Goal: Book appointment/travel/reservation

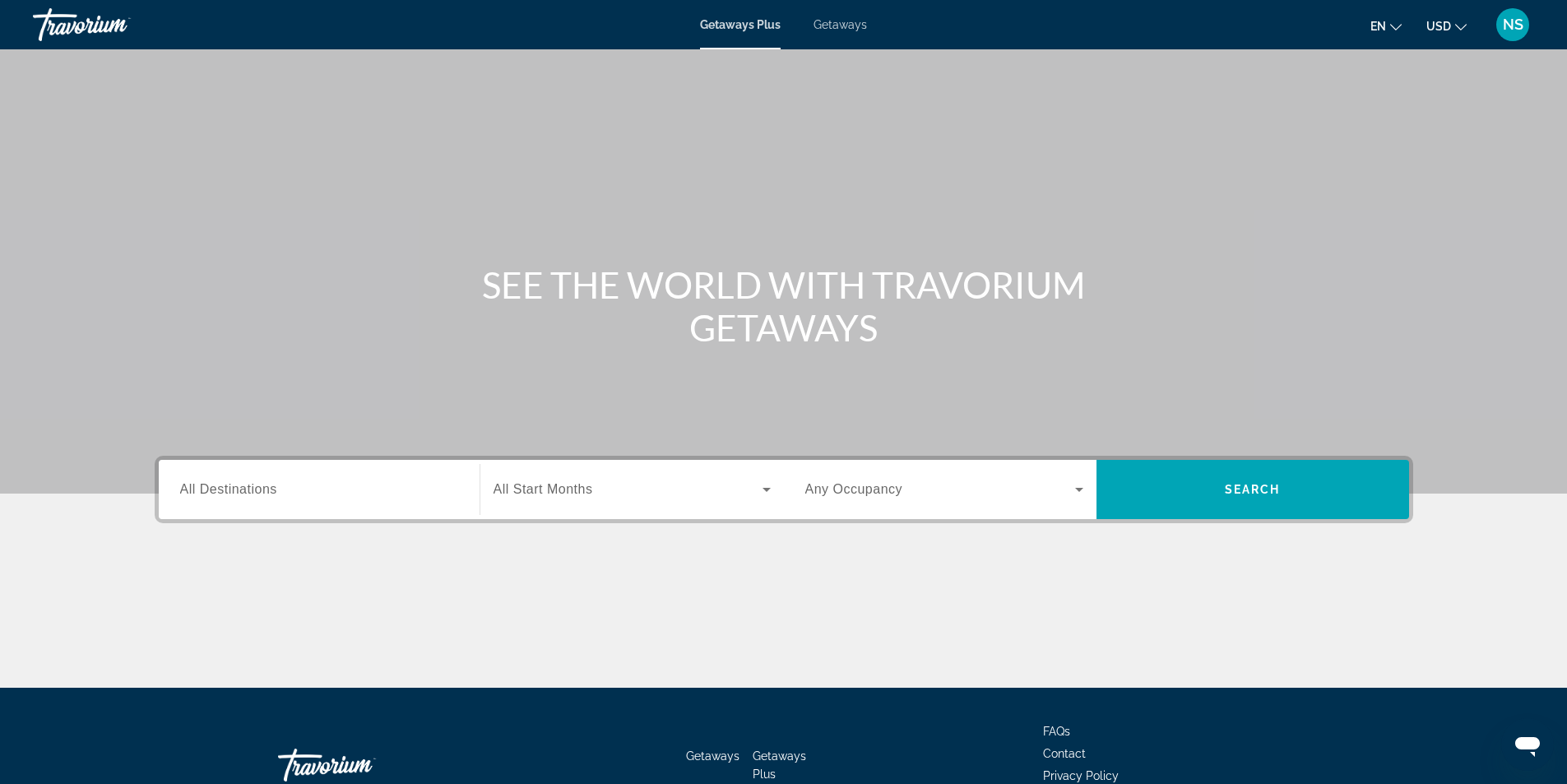
click at [855, 24] on span "Getaways" at bounding box center [841, 25] width 54 height 13
click at [248, 484] on span "All Destinations" at bounding box center [229, 488] width 97 height 14
click at [248, 484] on input "Destination All Destinations" at bounding box center [320, 489] width 278 height 20
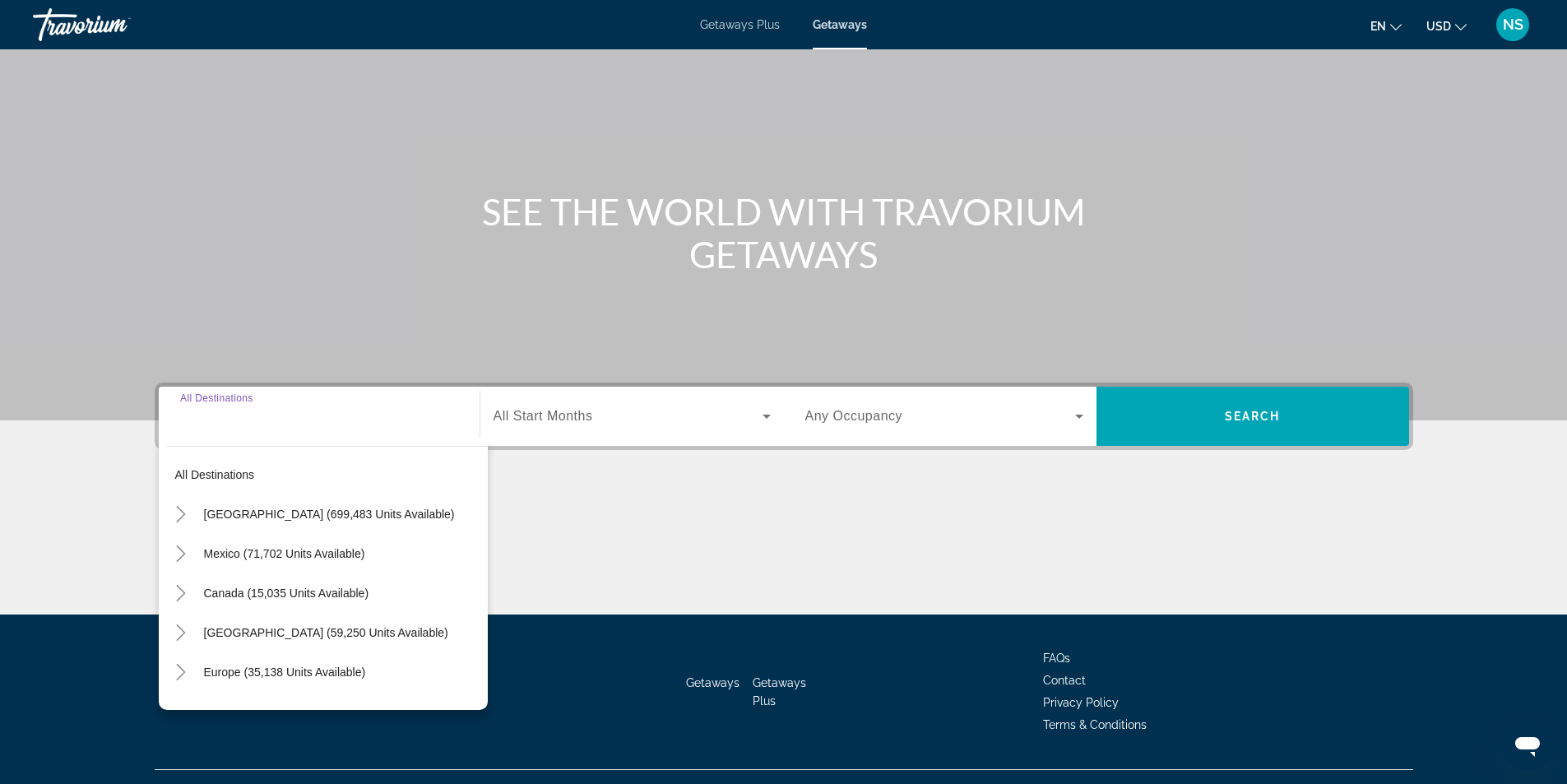
scroll to position [106, 0]
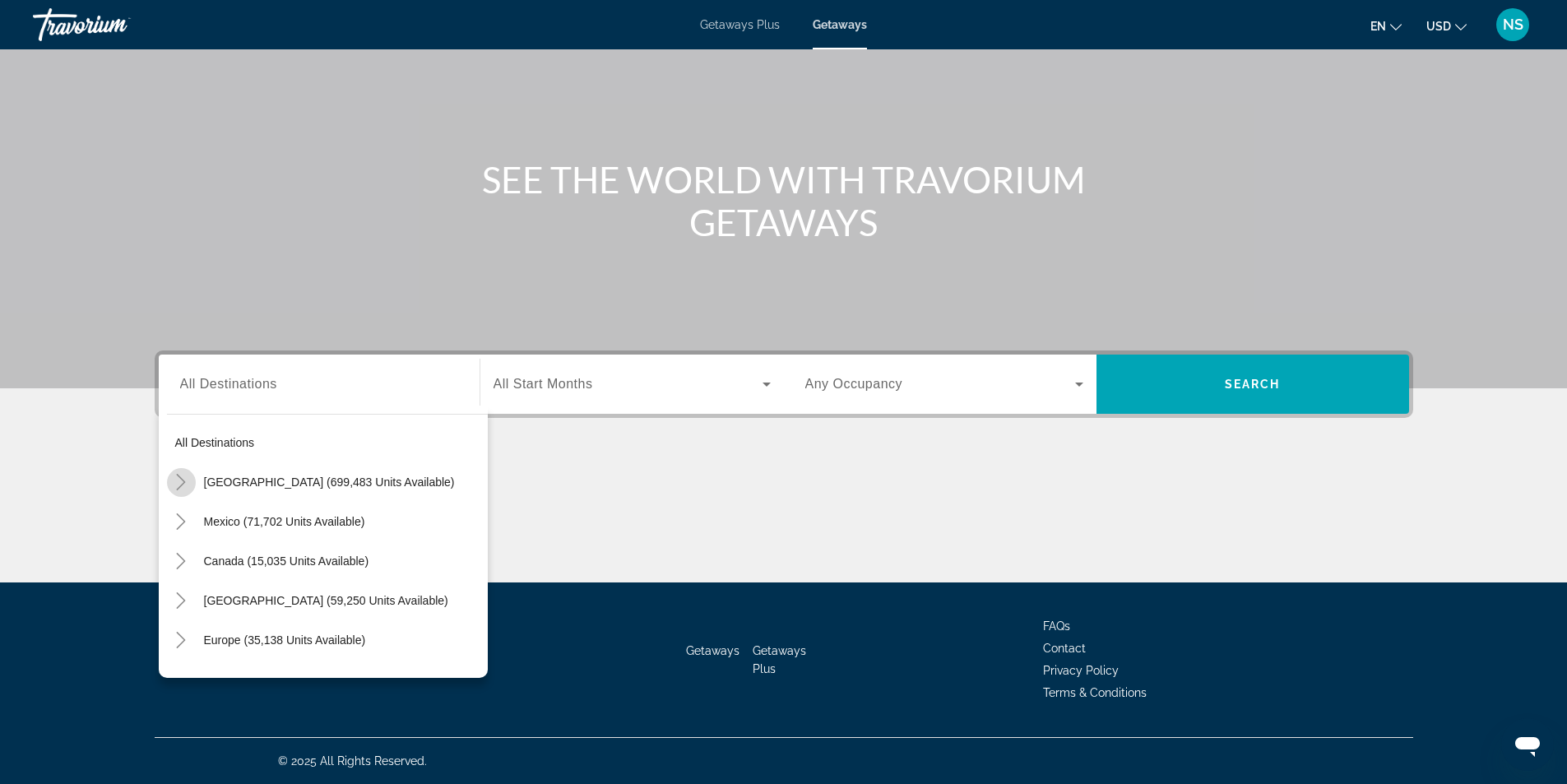
click at [186, 486] on icon "Toggle United States (699,483 units available)" at bounding box center [181, 482] width 16 height 16
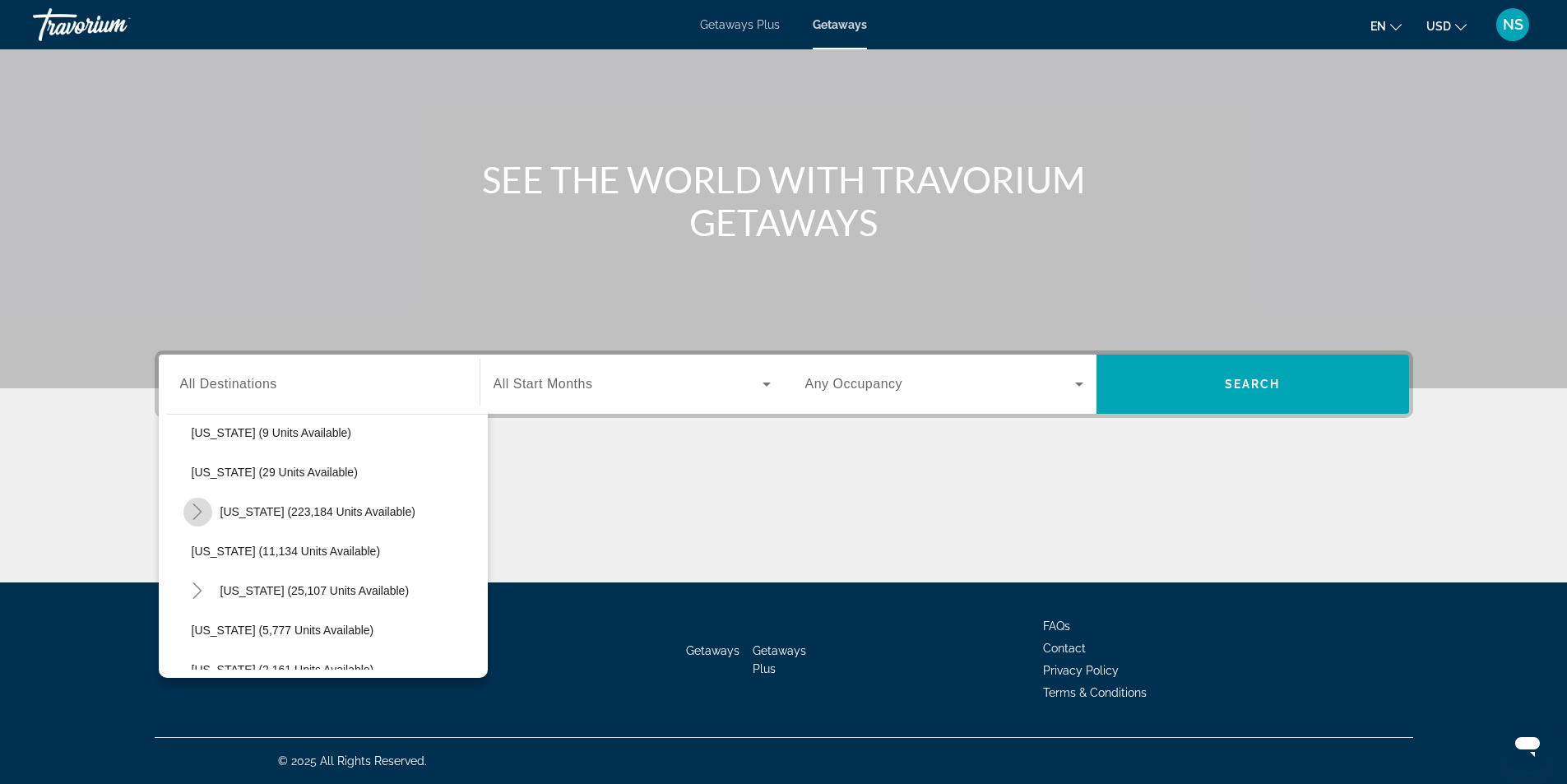
click at [200, 512] on icon "Toggle Florida (223,184 units available)" at bounding box center [197, 511] width 9 height 16
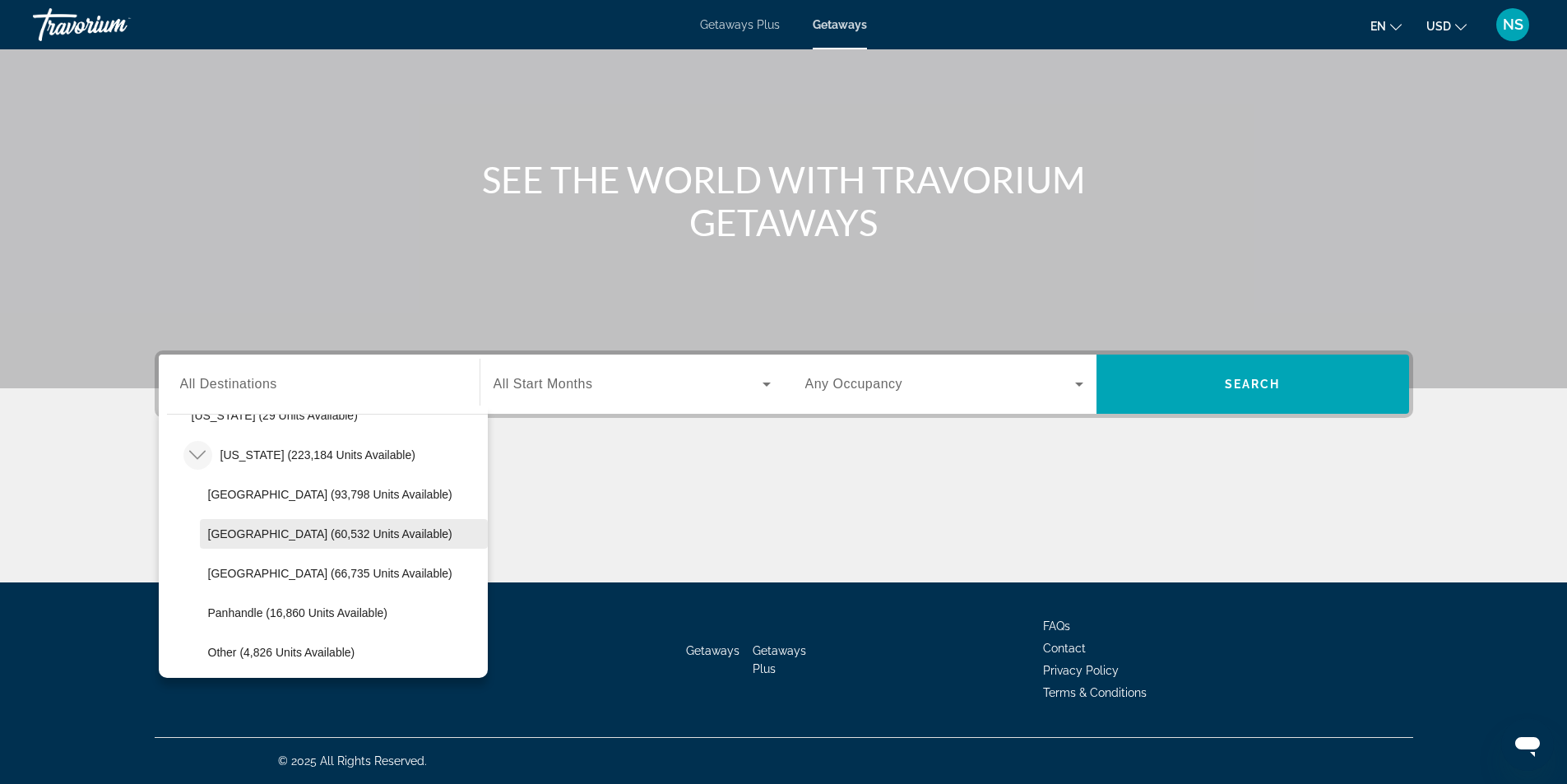
scroll to position [329, 0]
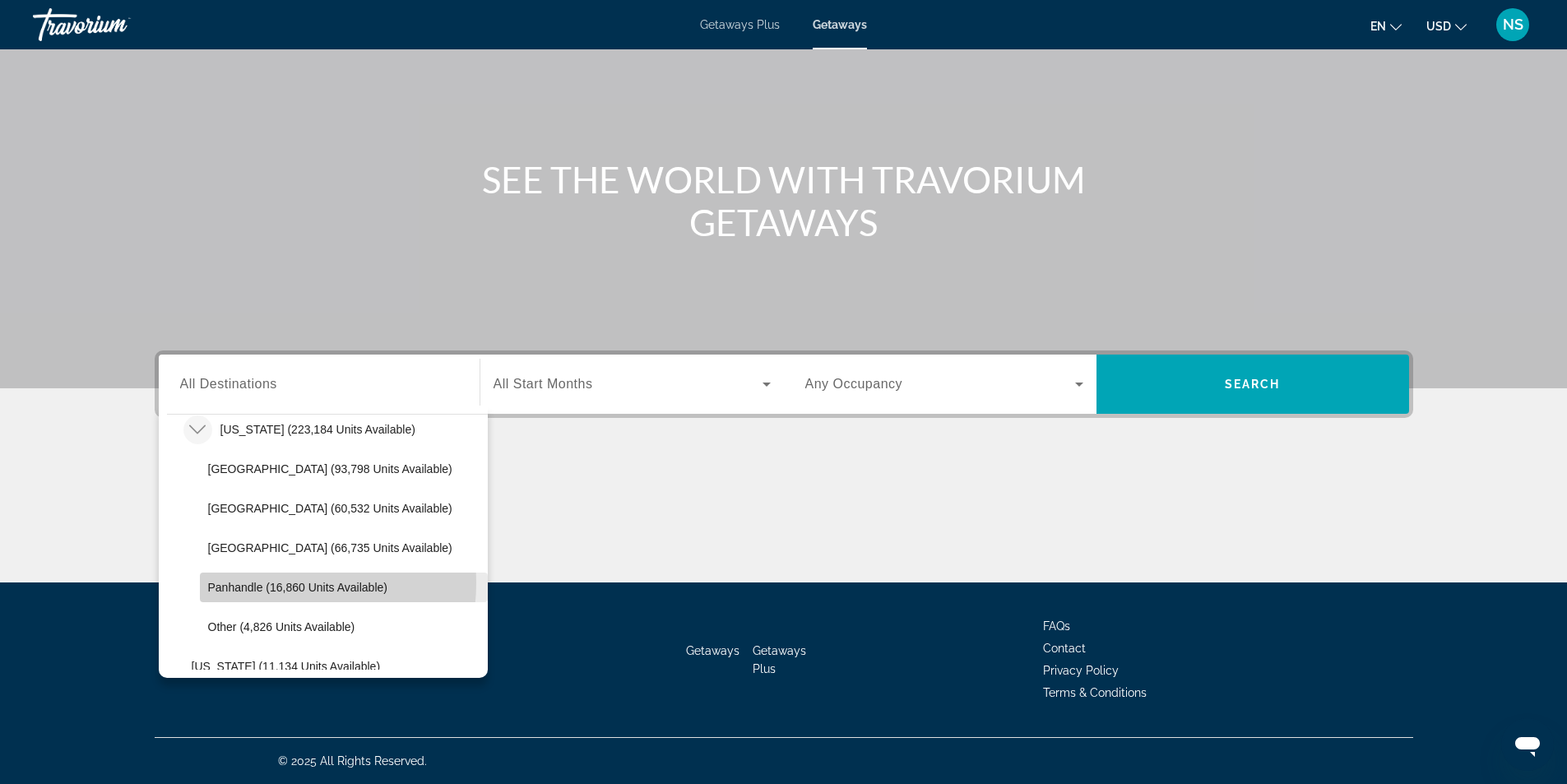
click at [267, 582] on span "Panhandle (16,860 units available)" at bounding box center [298, 587] width 180 height 13
type input "**********"
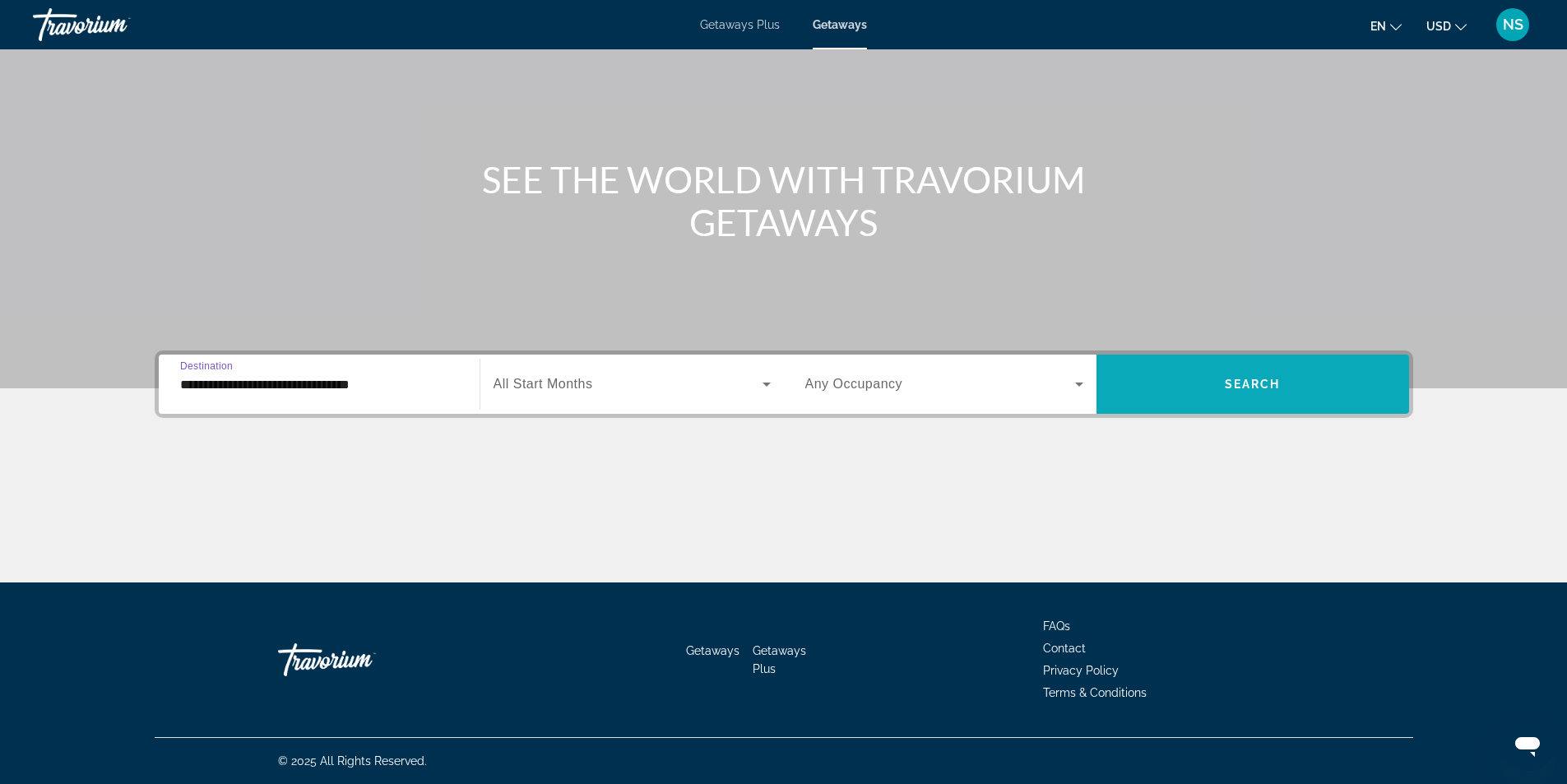
click at [1210, 391] on span "Search widget" at bounding box center [1253, 384] width 313 height 39
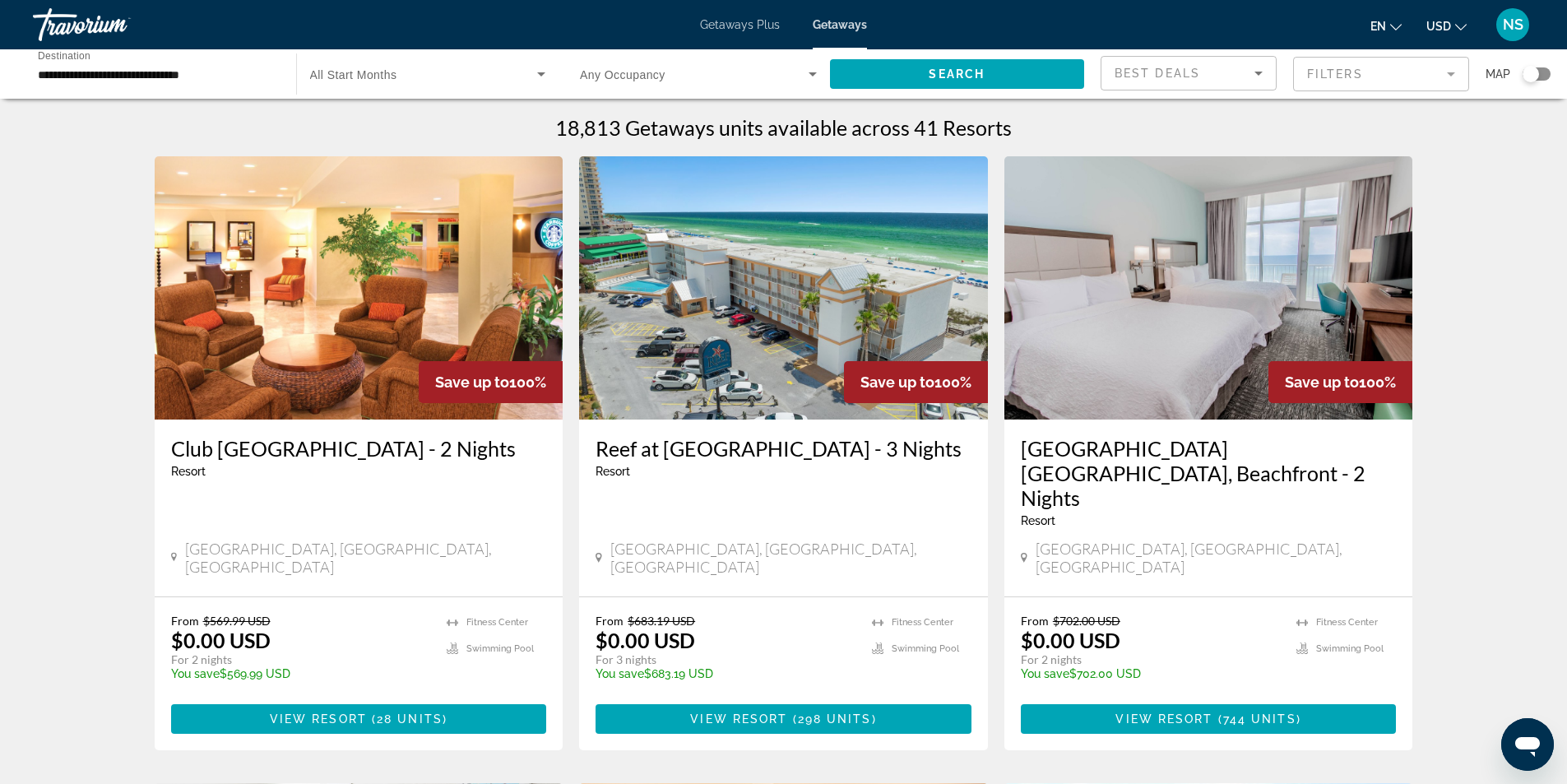
click at [1414, 81] on mat-form-field "Filters" at bounding box center [1381, 74] width 176 height 35
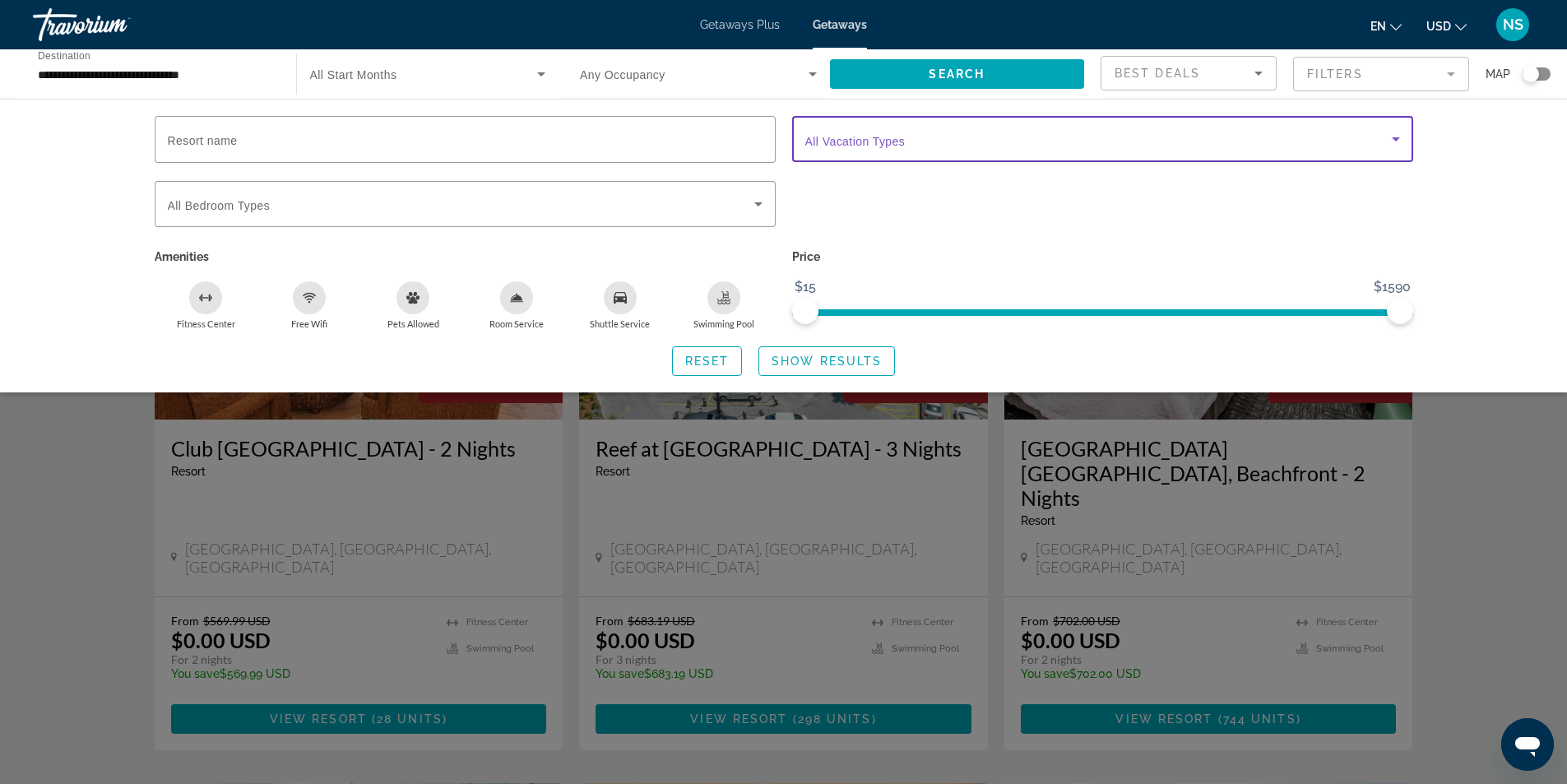
click at [928, 136] on span "Search widget" at bounding box center [1098, 139] width 587 height 20
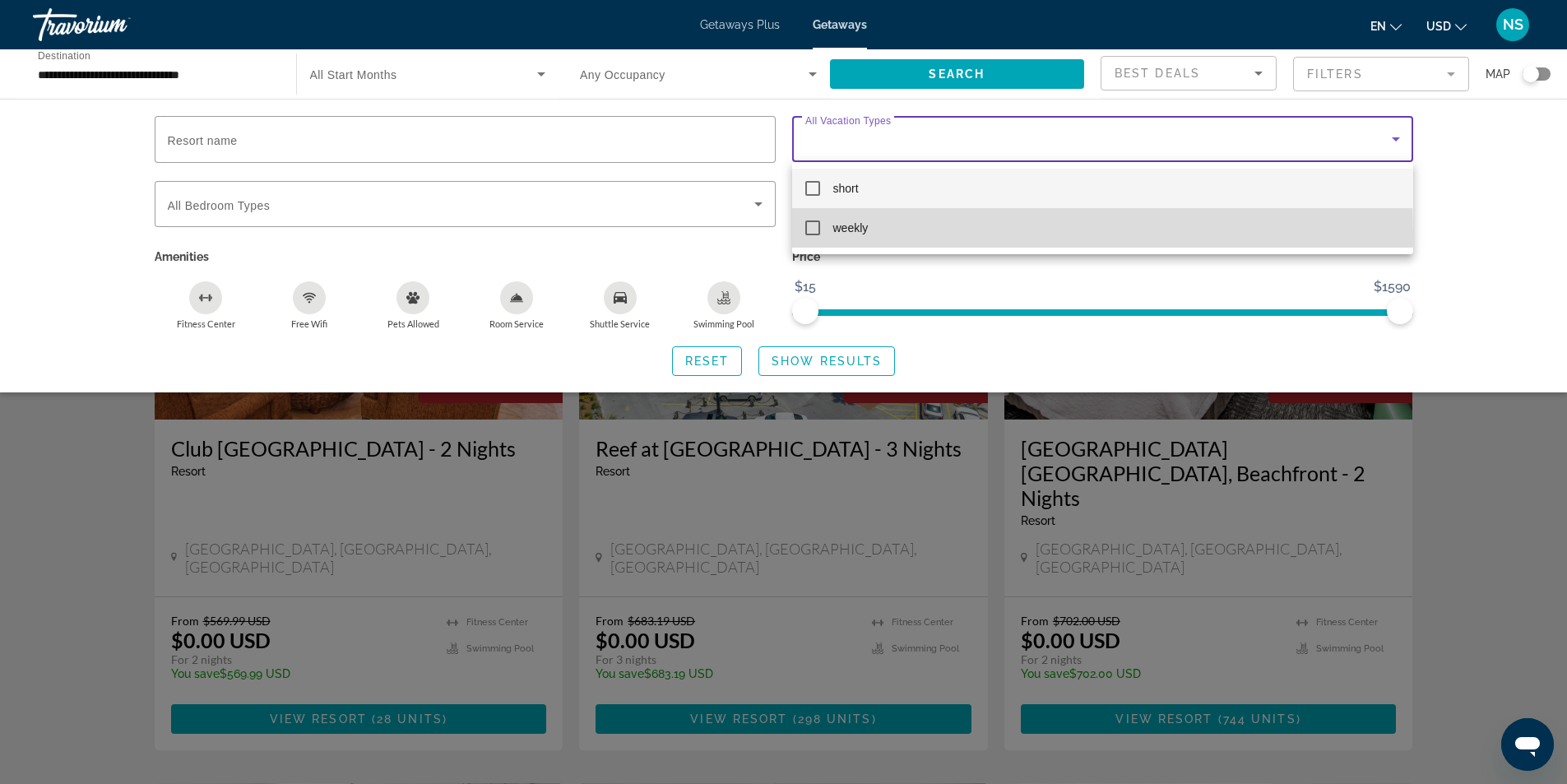
click at [808, 233] on mat-pseudo-checkbox at bounding box center [812, 227] width 14 height 14
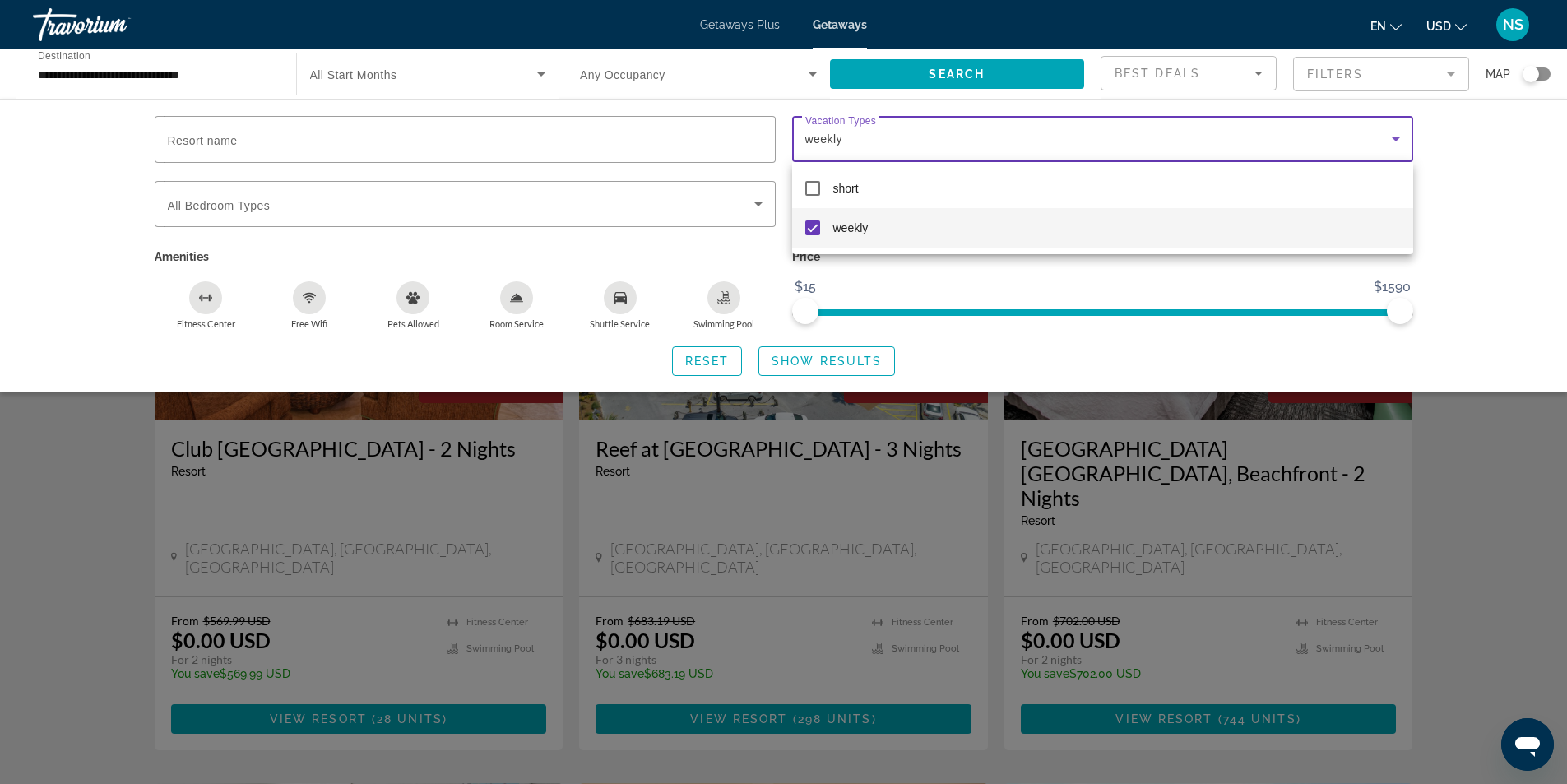
click at [840, 367] on div at bounding box center [784, 392] width 1567 height 784
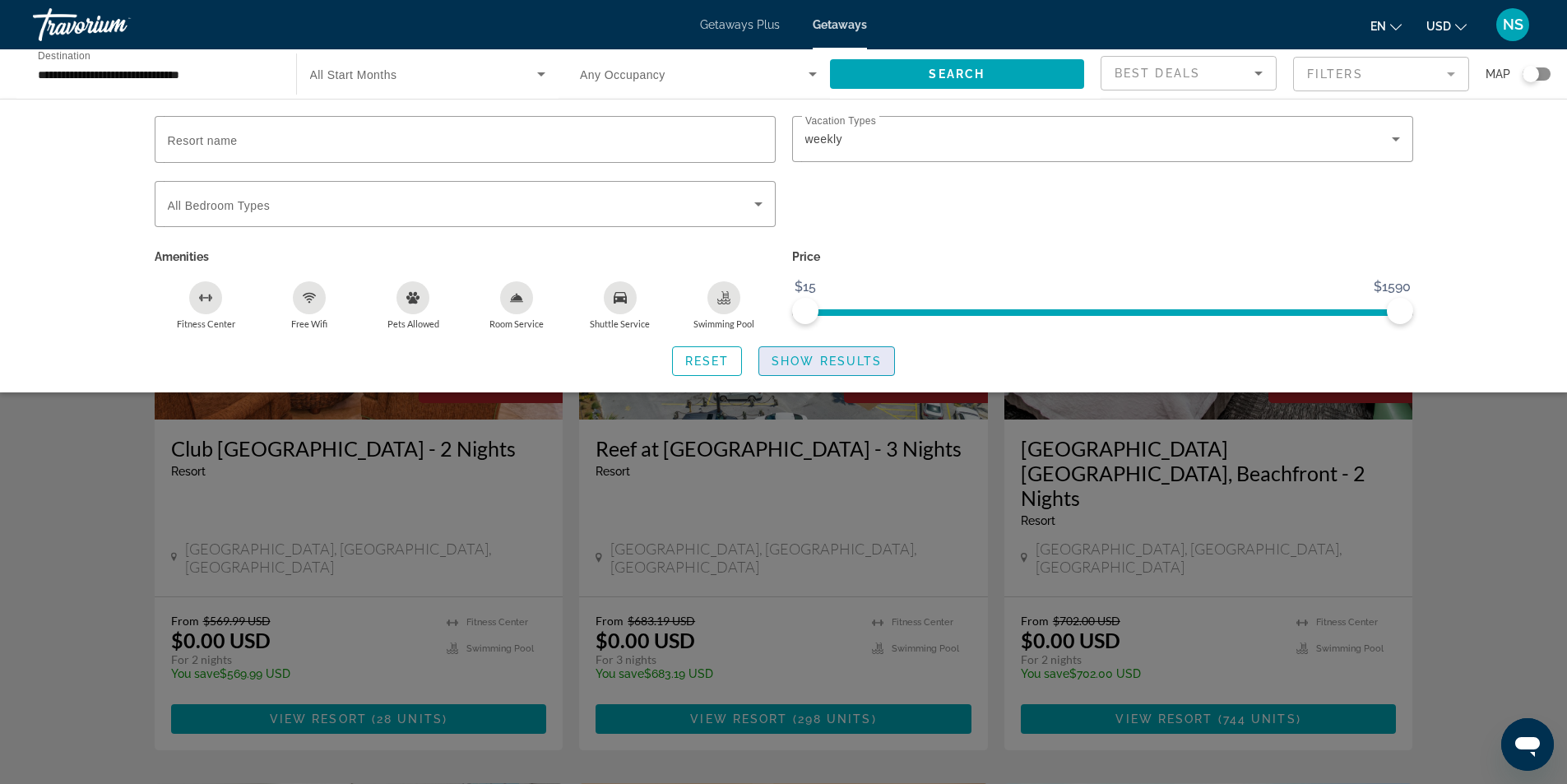
click at [843, 363] on span "Show Results" at bounding box center [827, 361] width 110 height 13
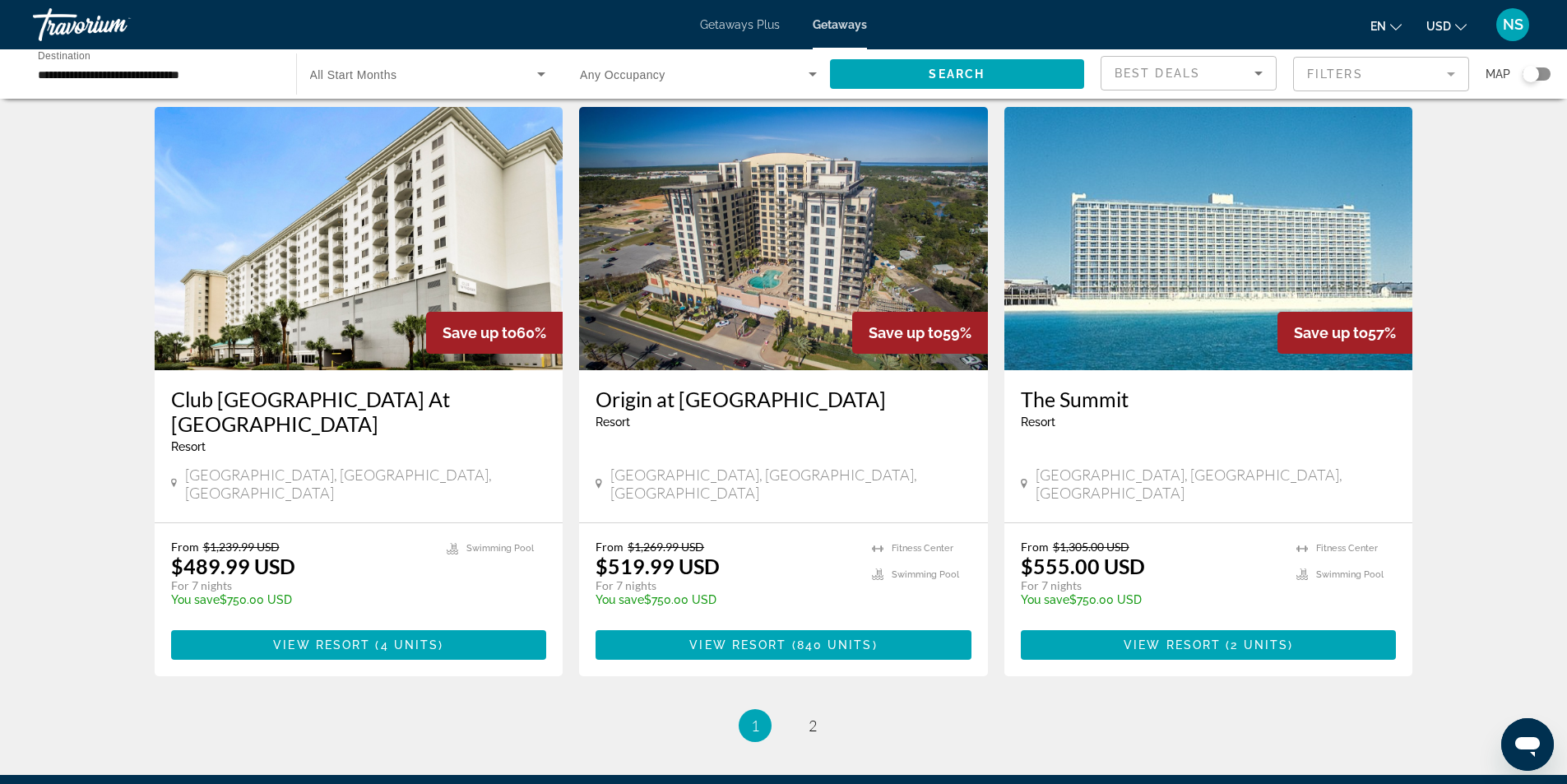
scroll to position [1926, 0]
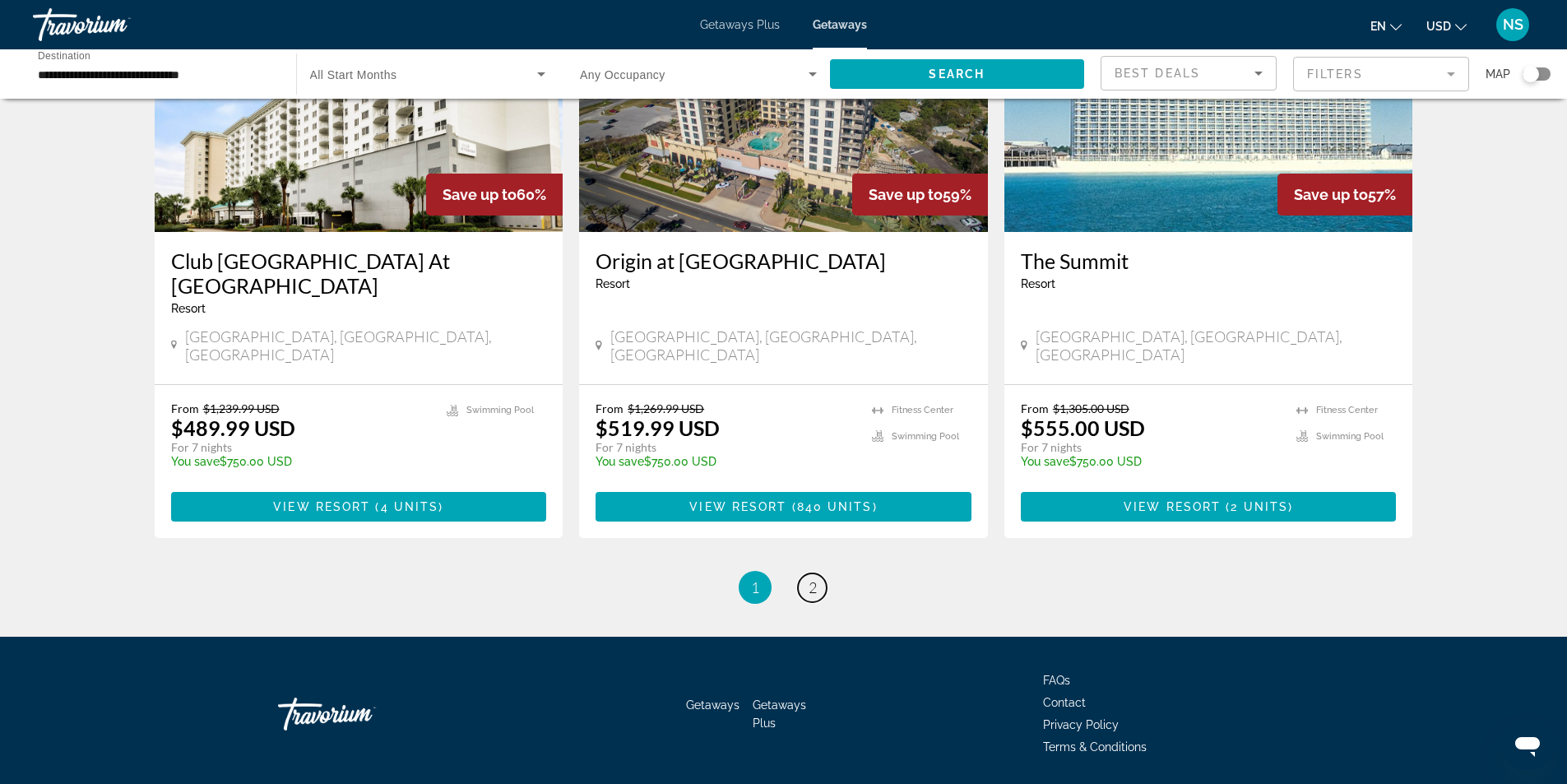
click at [813, 578] on span "2" at bounding box center [812, 586] width 9 height 18
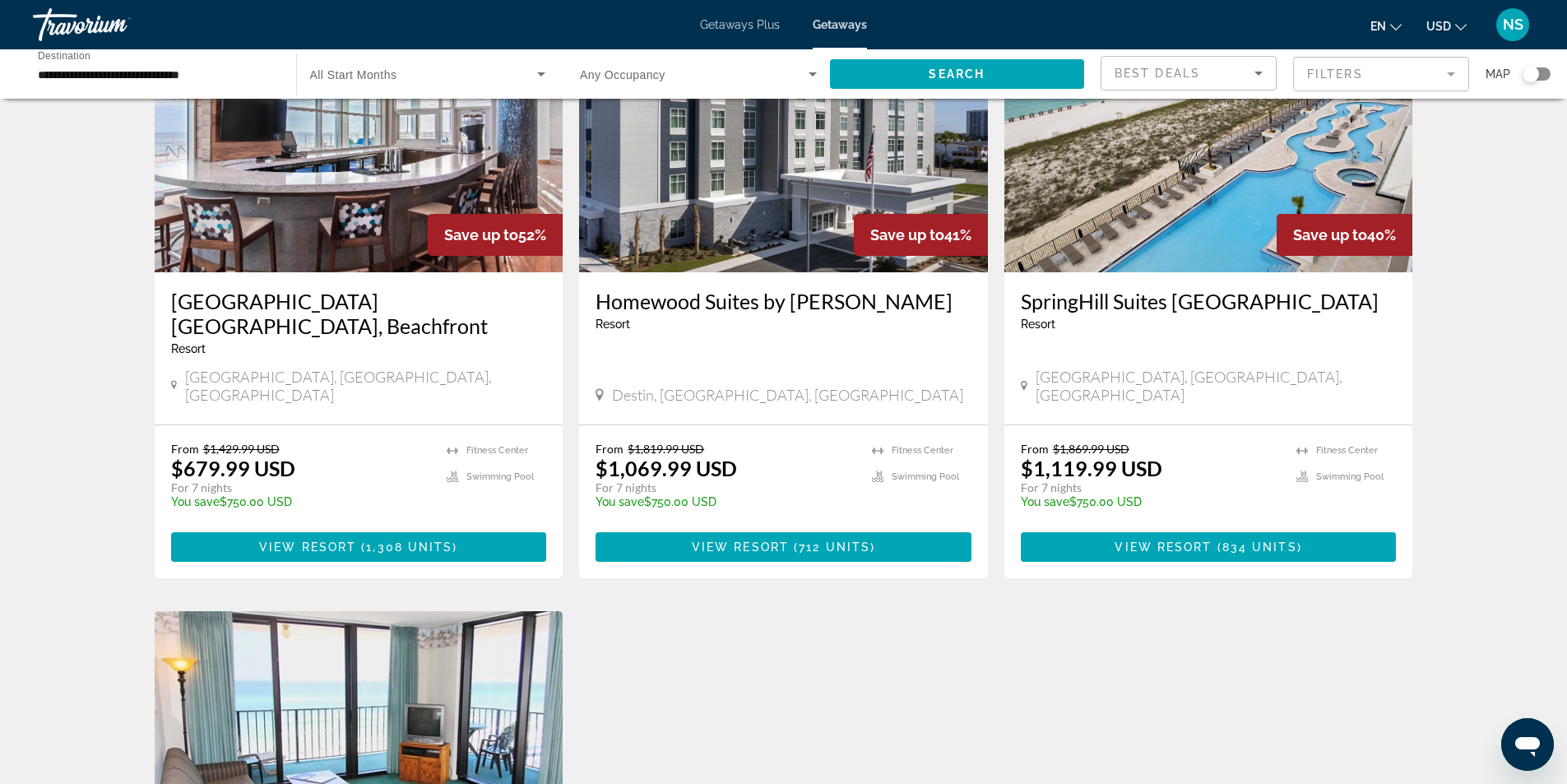
scroll to position [1233, 0]
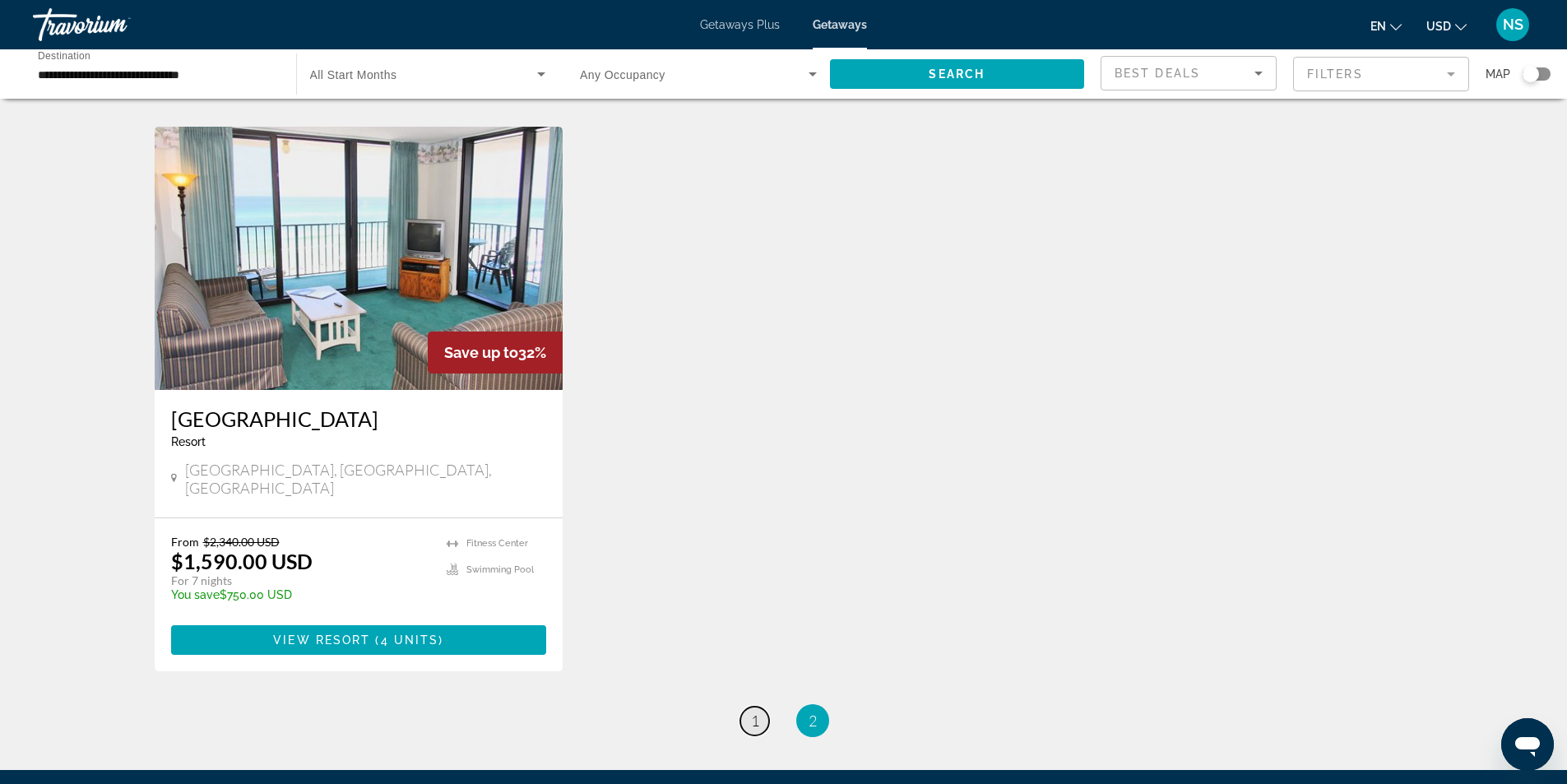
click at [756, 711] on span "1" at bounding box center [755, 720] width 9 height 18
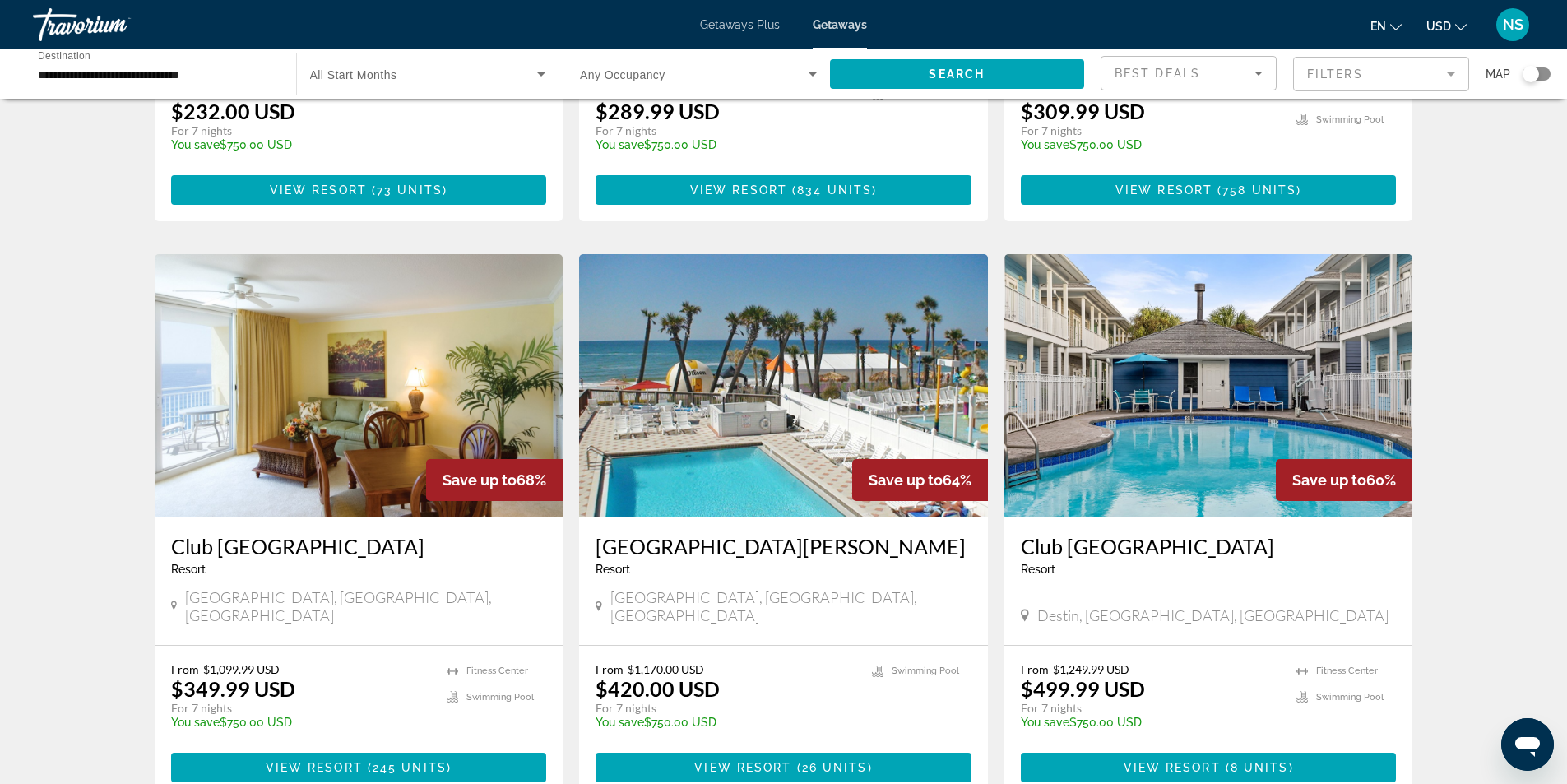
scroll to position [1069, 0]
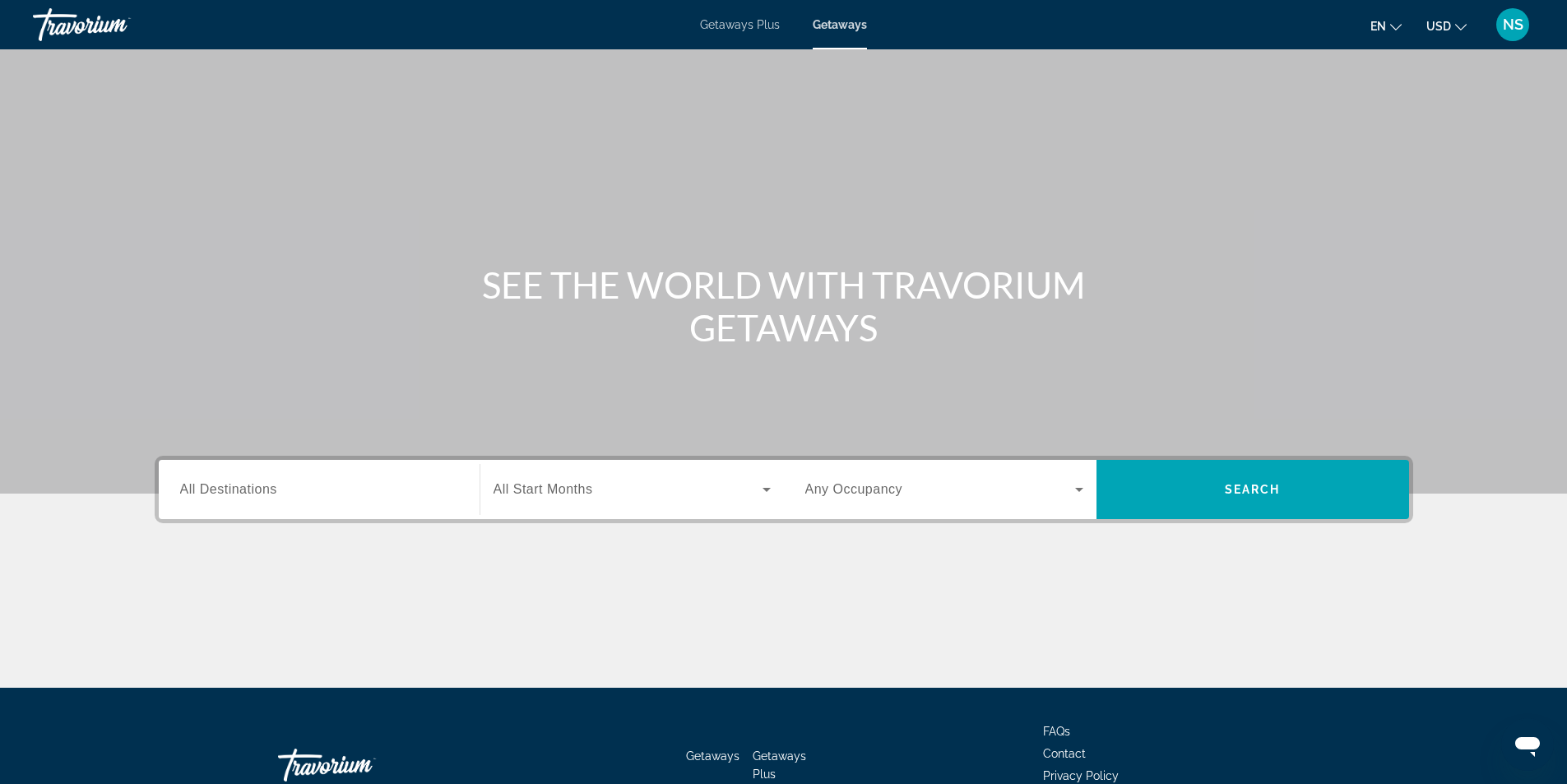
click at [228, 486] on span "All Destinations" at bounding box center [229, 488] width 97 height 14
click at [228, 486] on input "Destination All Destinations" at bounding box center [320, 489] width 278 height 20
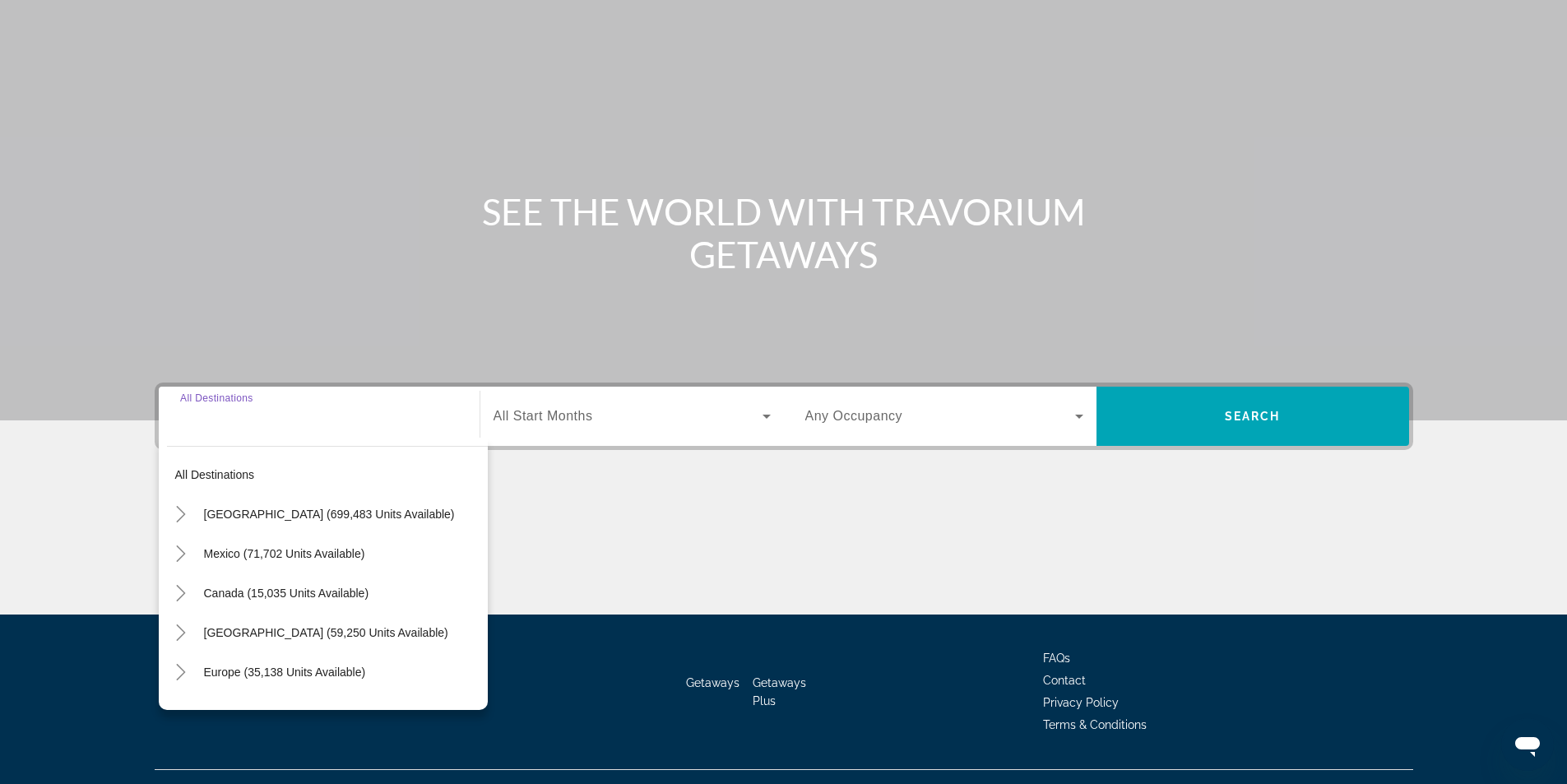
scroll to position [106, 0]
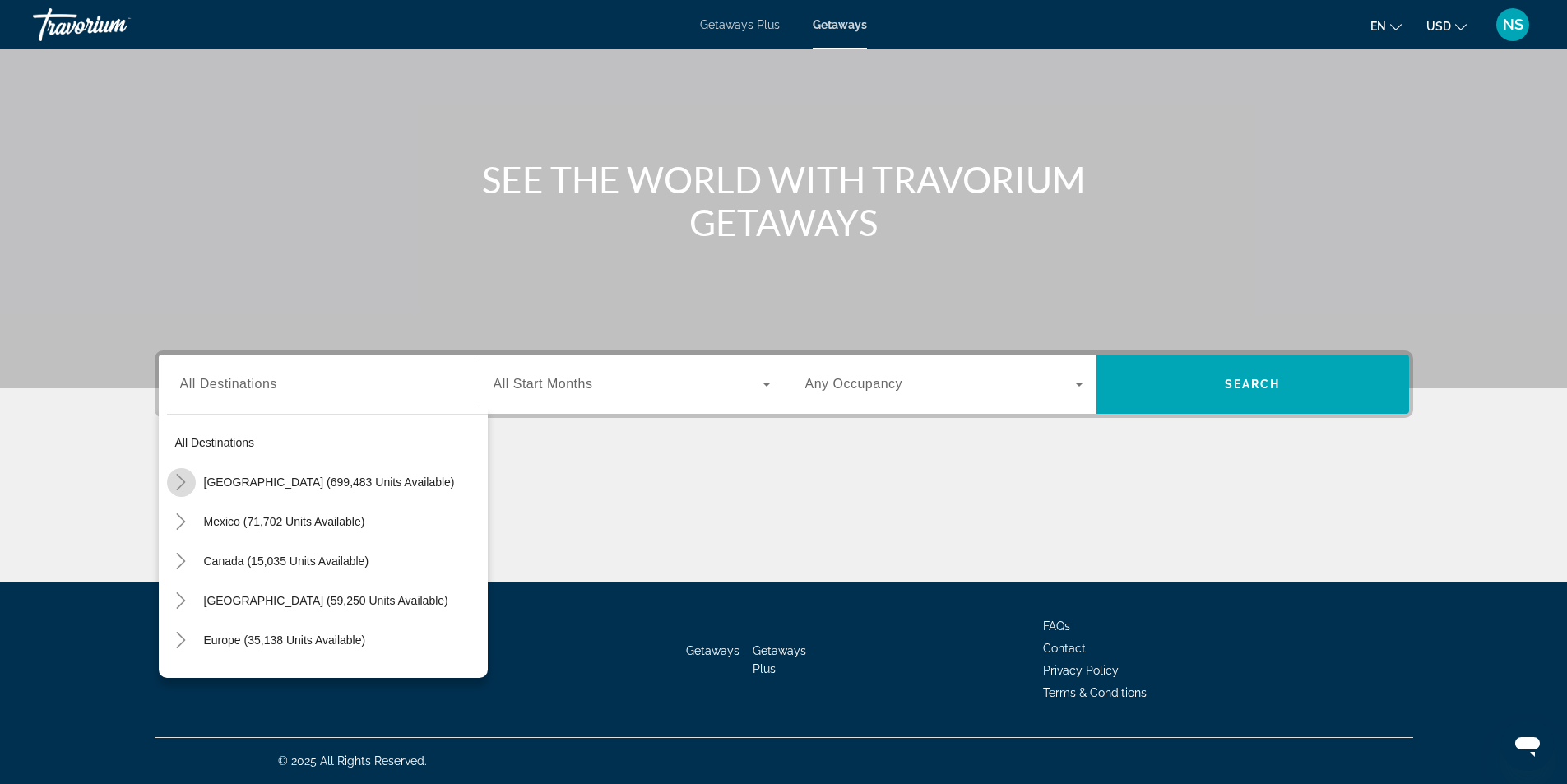
click at [184, 485] on icon "Toggle United States (699,483 units available)" at bounding box center [181, 482] width 16 height 16
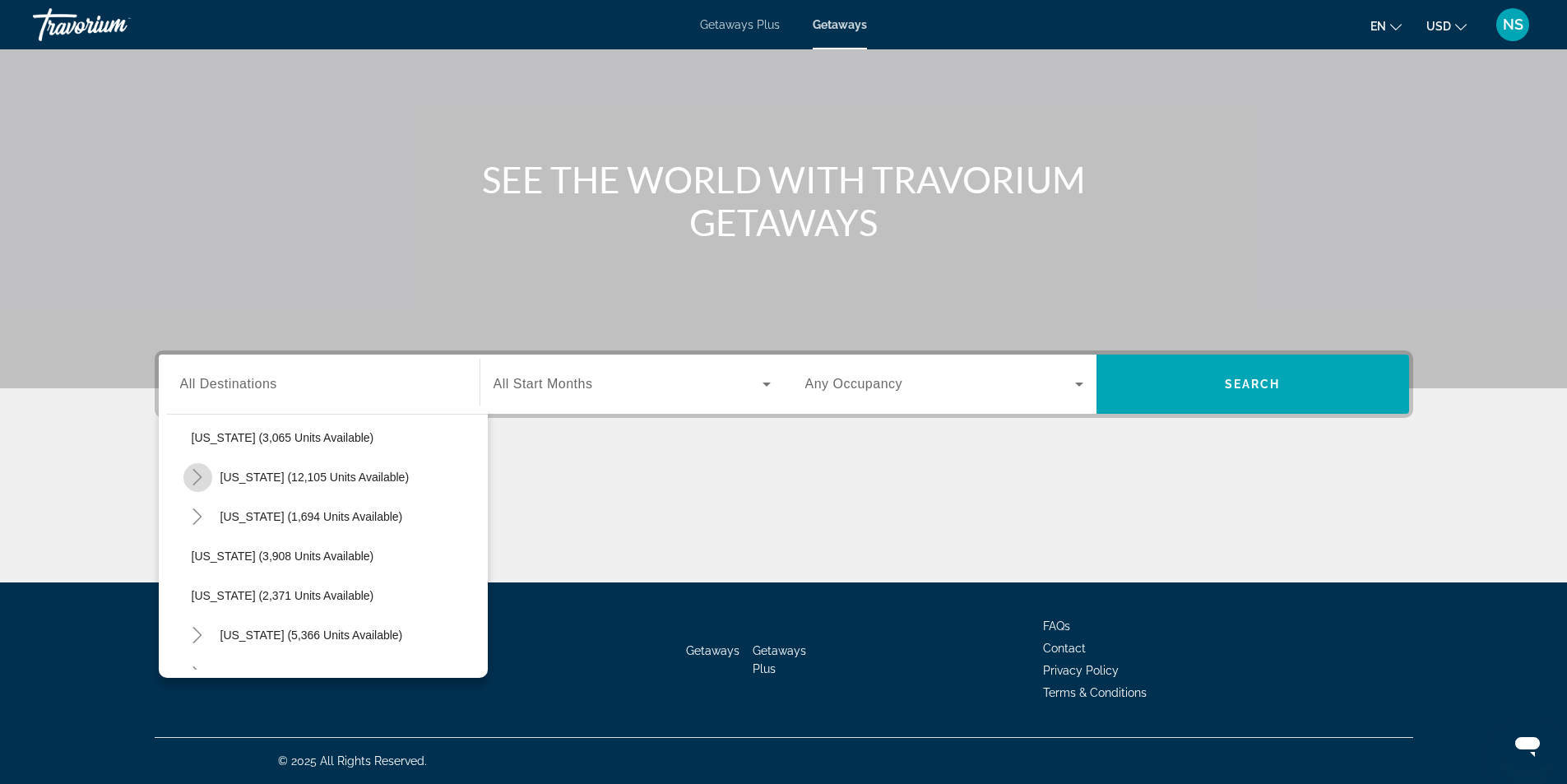
click at [194, 474] on icon "Toggle Nevada (12,105 units available)" at bounding box center [197, 476] width 16 height 16
click at [261, 505] on span "Search widget" at bounding box center [344, 516] width 288 height 39
type input "**********"
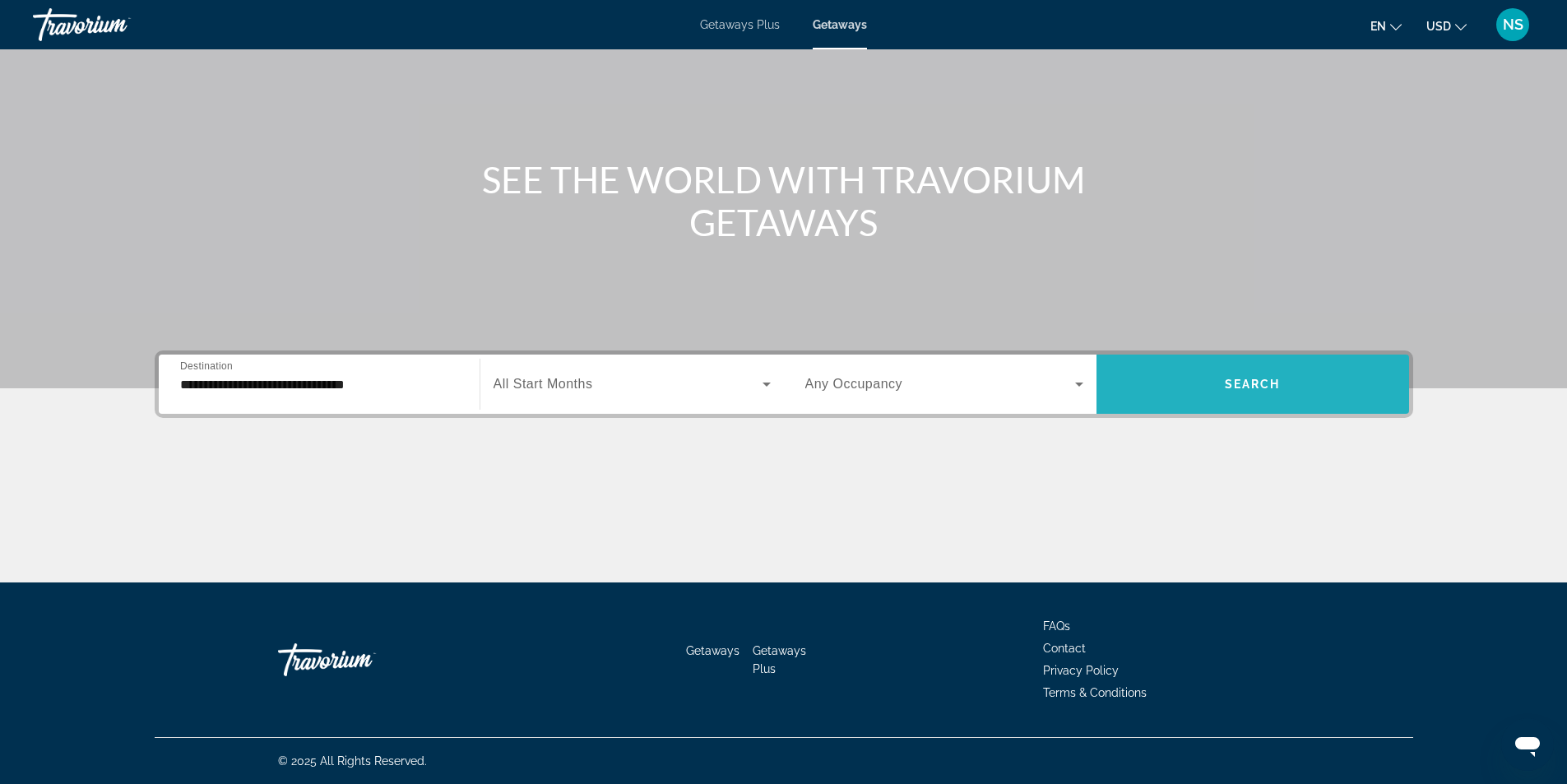
click at [1308, 381] on span "Search widget" at bounding box center [1253, 384] width 313 height 39
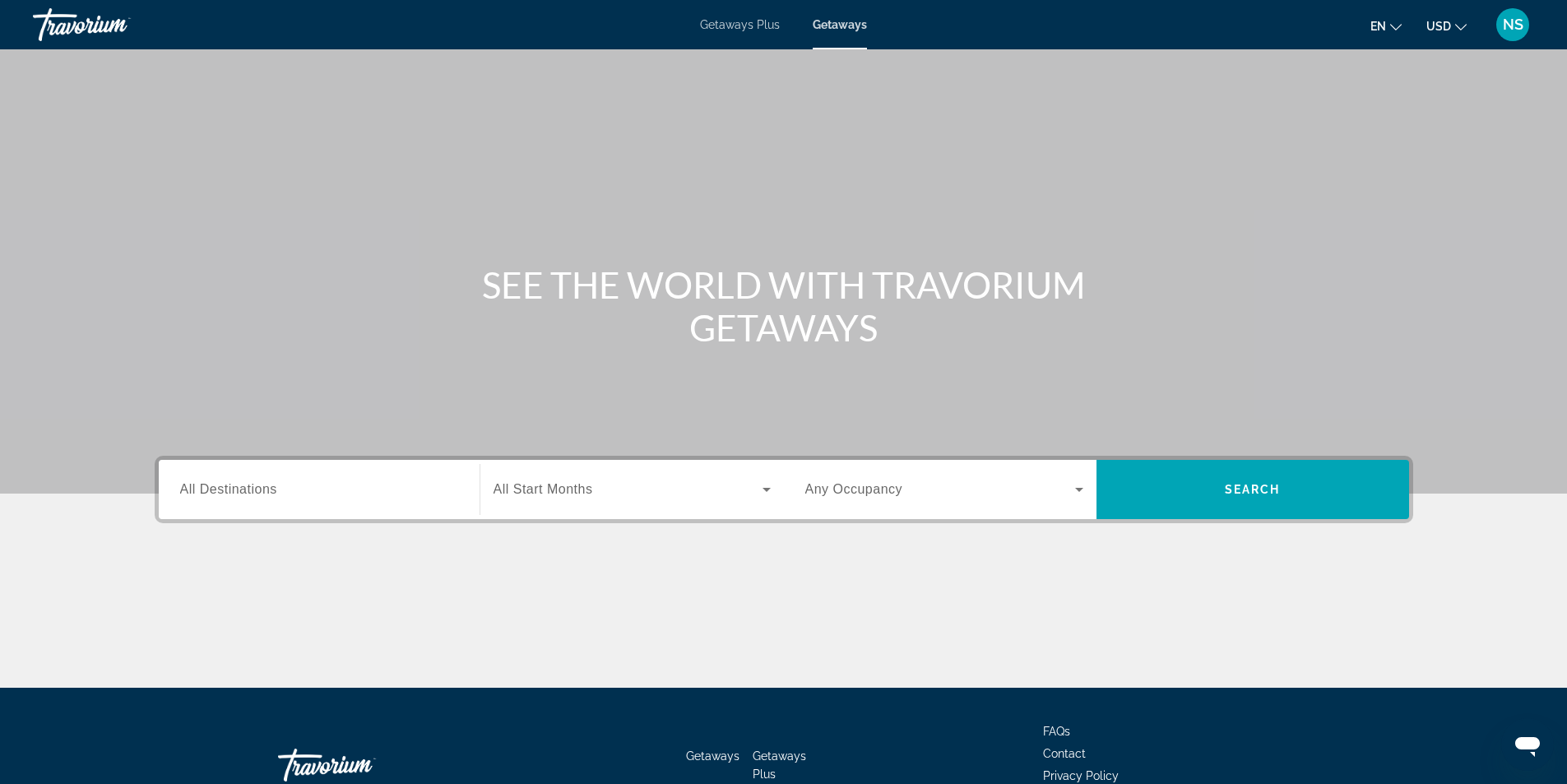
click at [222, 488] on span "All Destinations" at bounding box center [229, 488] width 97 height 14
click at [222, 488] on input "Destination All Destinations" at bounding box center [320, 489] width 278 height 20
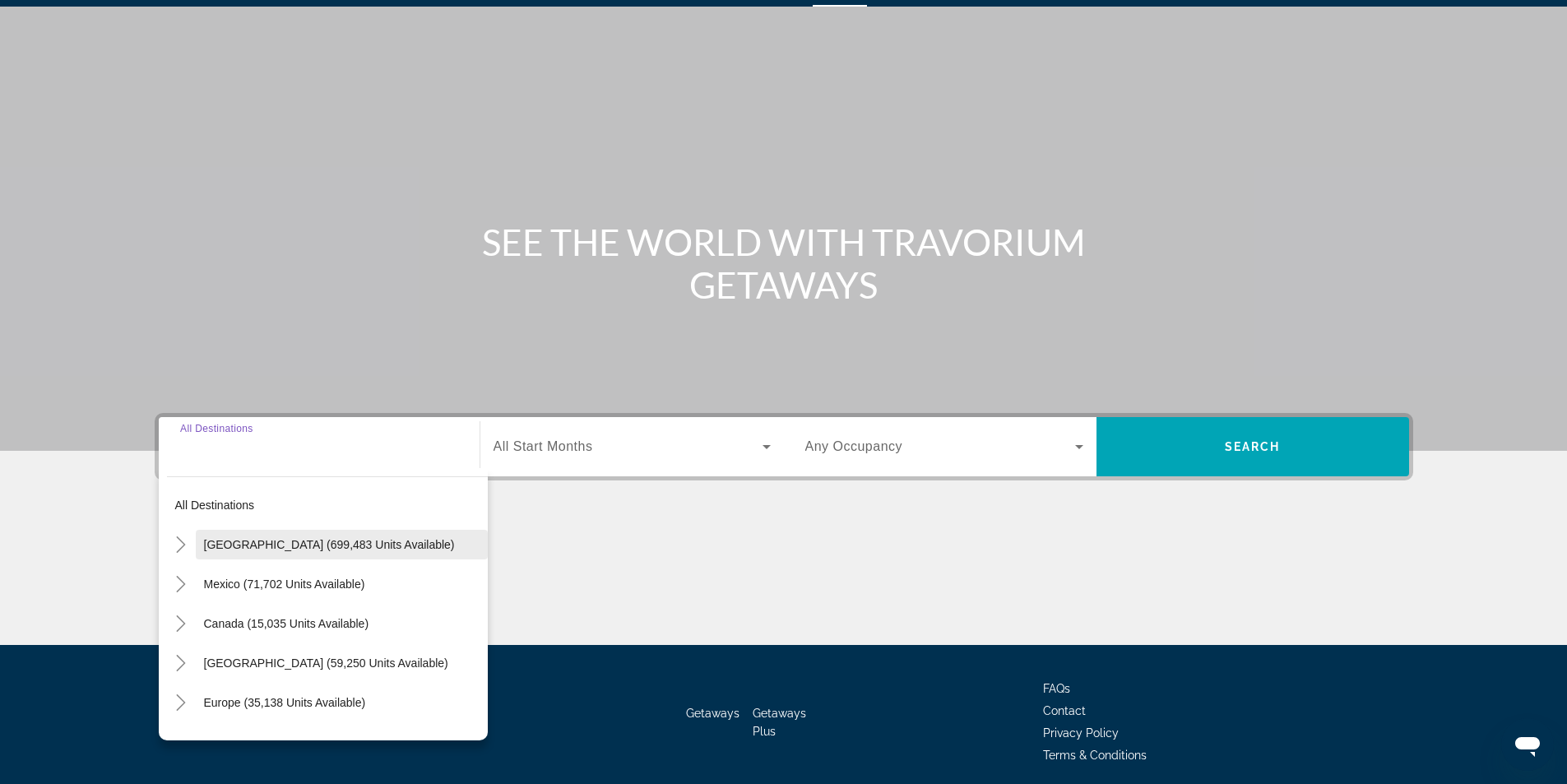
scroll to position [106, 0]
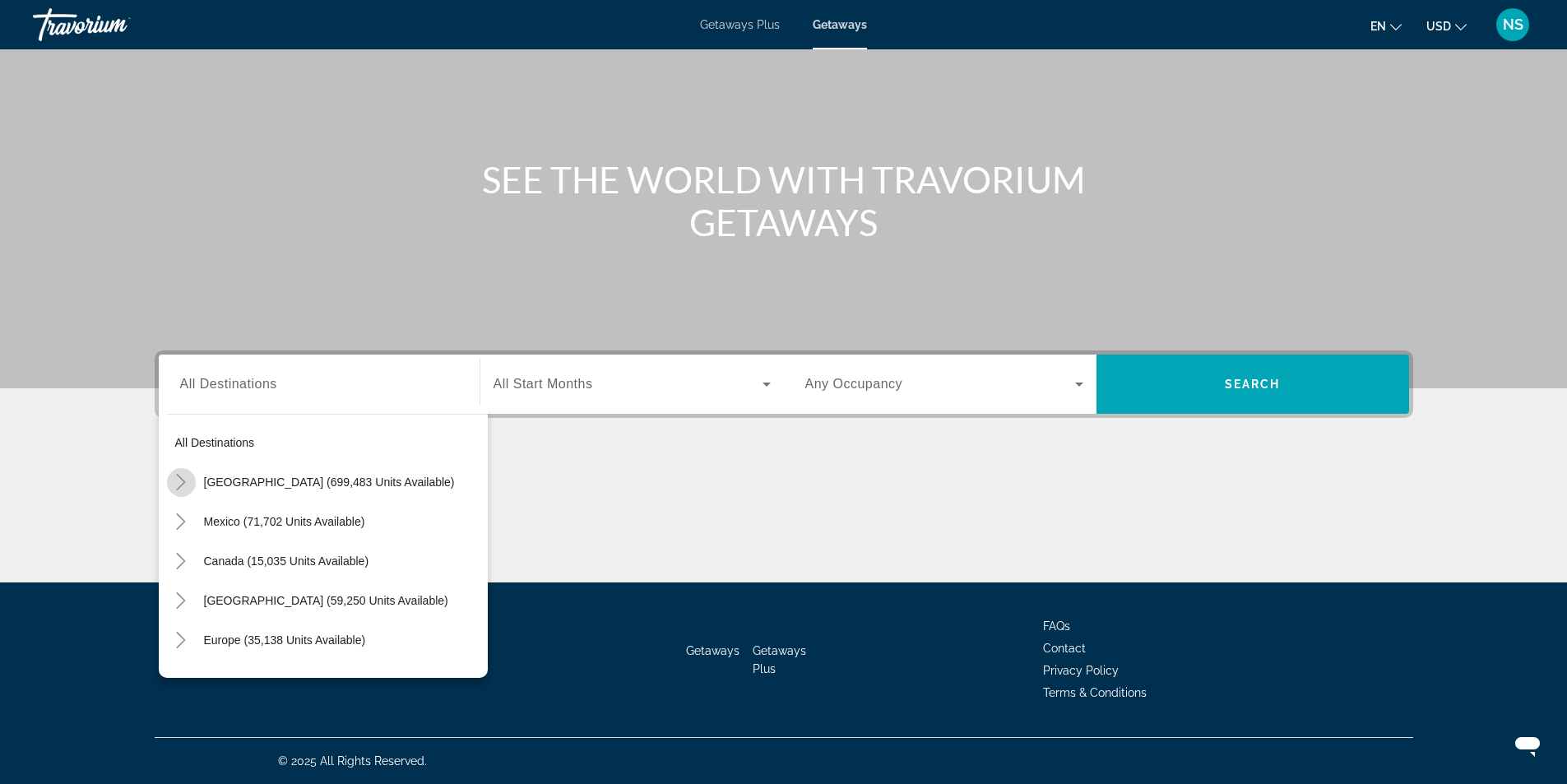
click at [182, 480] on icon "Toggle United States (699,483 units available)" at bounding box center [181, 482] width 9 height 16
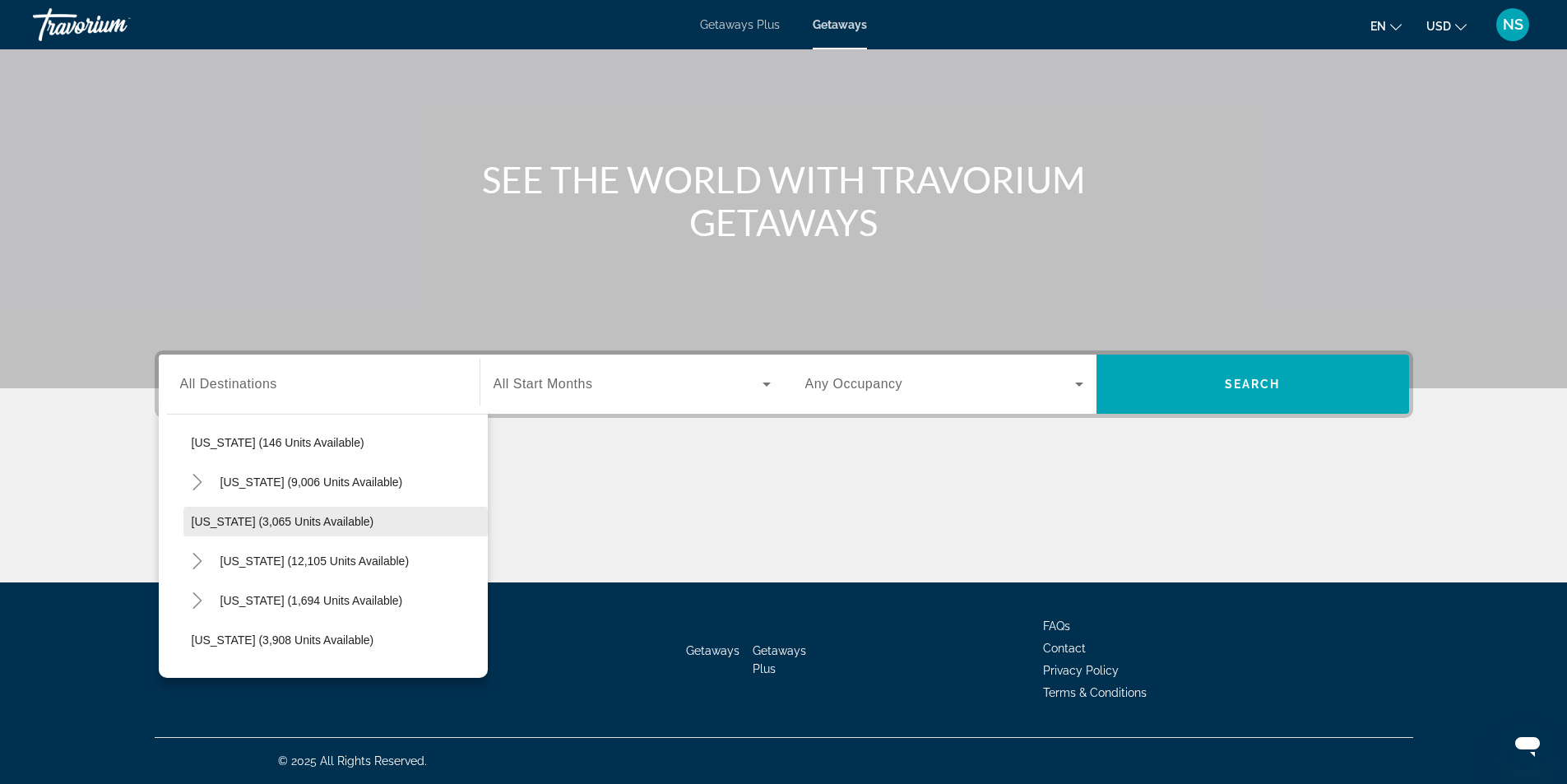
scroll to position [870, 0]
click at [195, 558] on icon "Toggle Nevada (12,105 units available)" at bounding box center [197, 558] width 16 height 16
click at [854, 385] on span "Any Occupancy" at bounding box center [855, 383] width 98 height 14
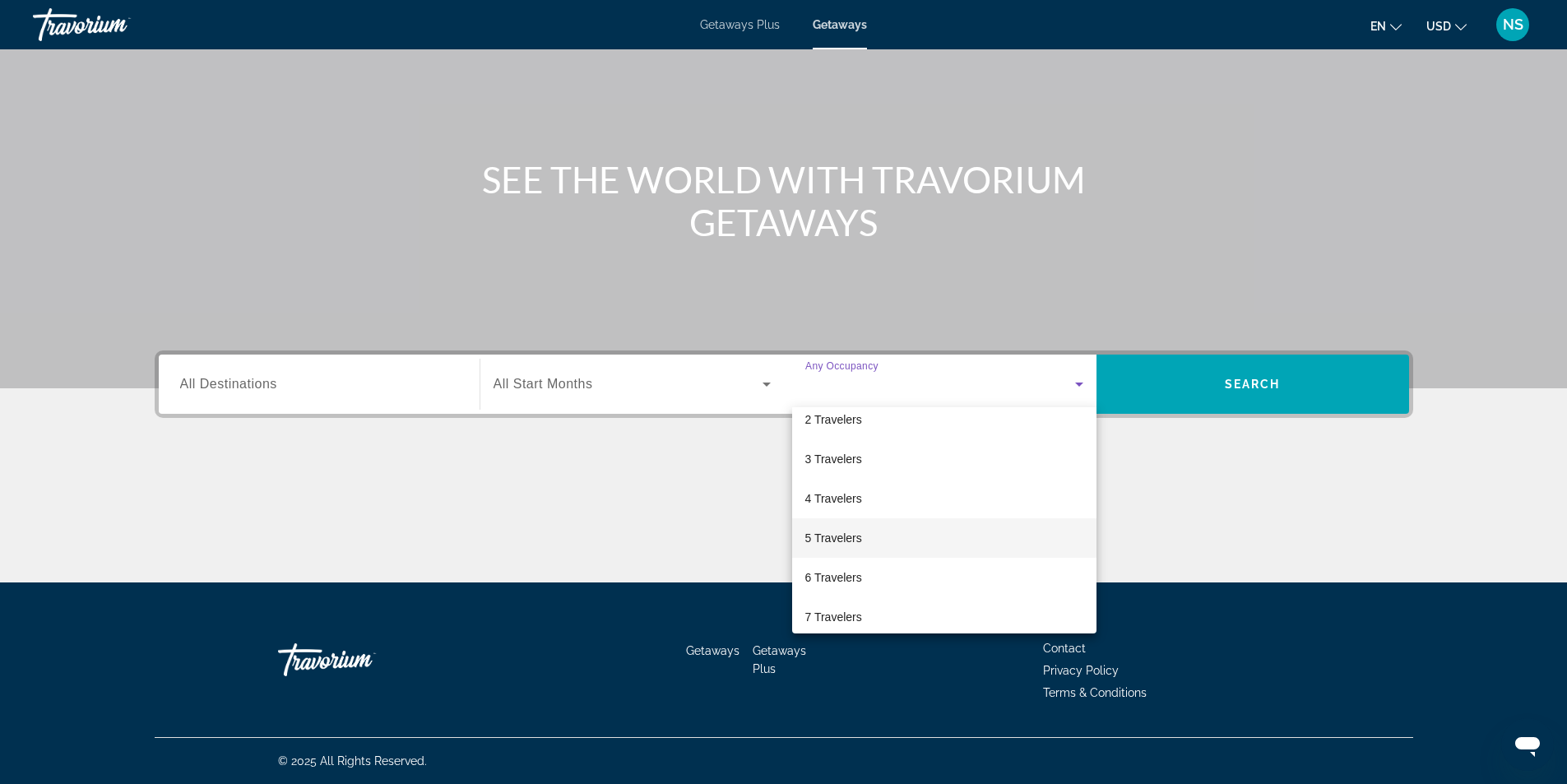
scroll to position [164, 0]
click at [852, 543] on span "8 Travelers" at bounding box center [833, 545] width 57 height 20
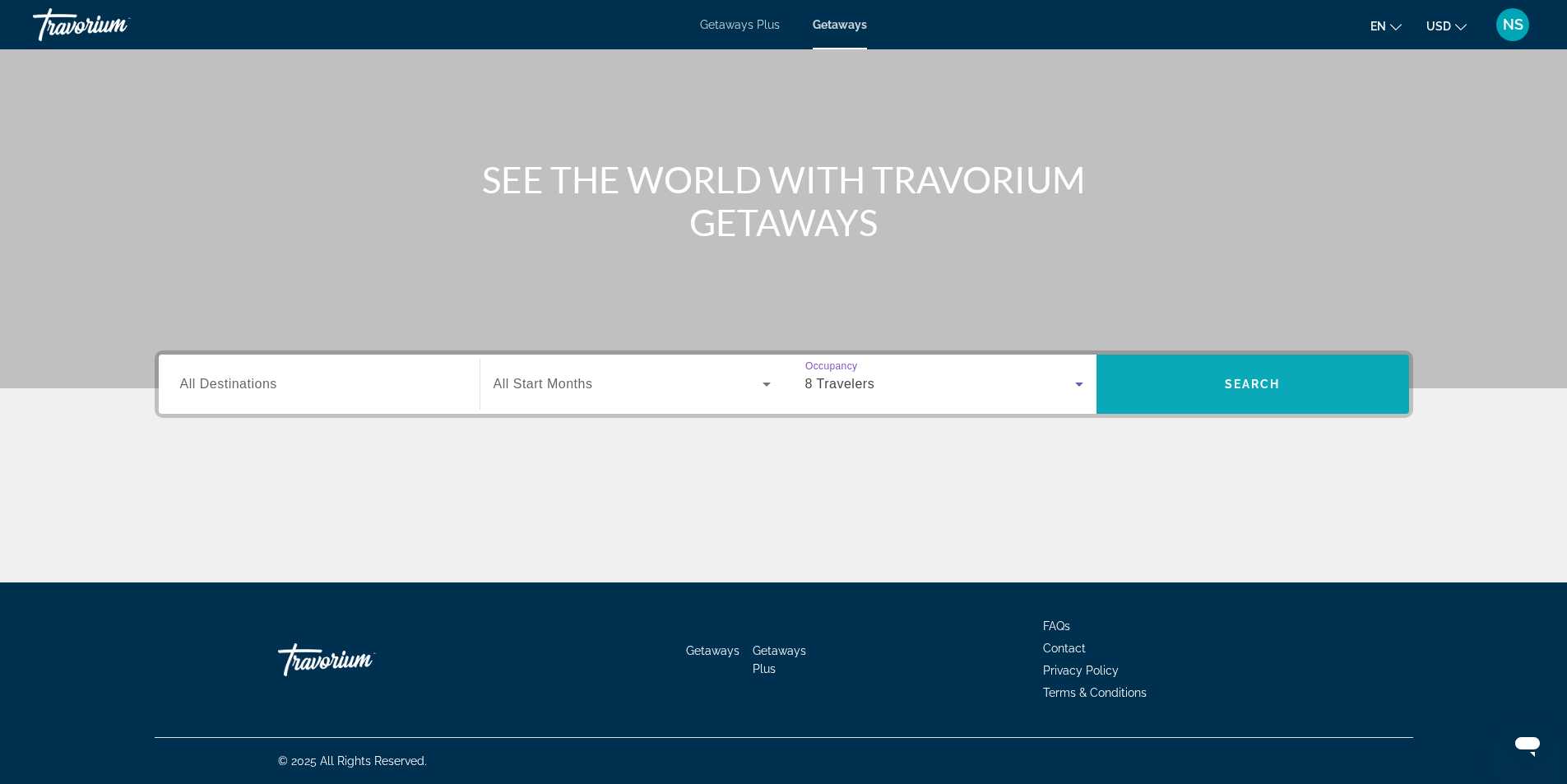
click at [1221, 396] on span "Search widget" at bounding box center [1253, 384] width 313 height 39
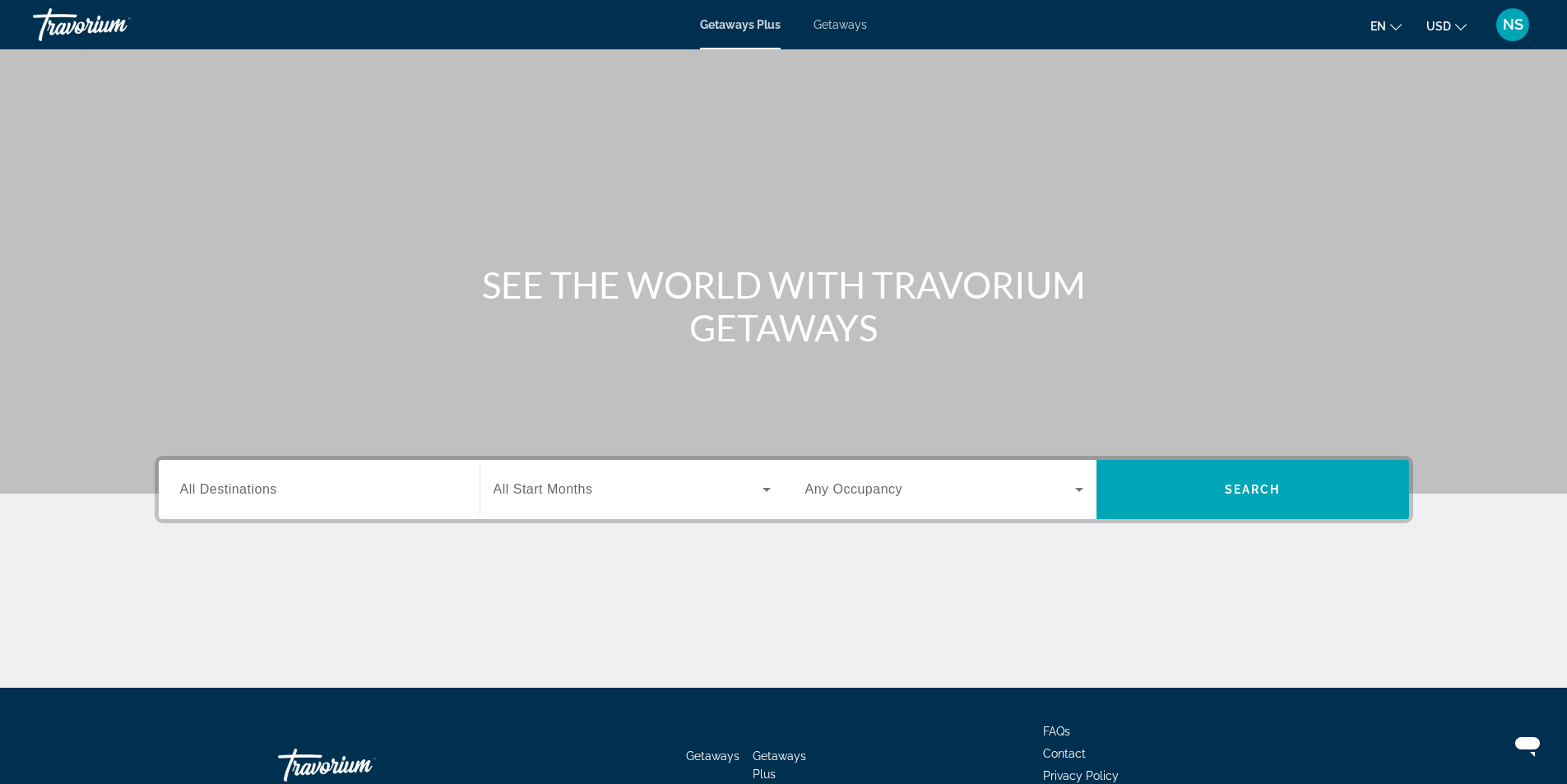
click at [192, 489] on span "All Destinations" at bounding box center [229, 488] width 97 height 14
click at [192, 489] on input "Destination All Destinations" at bounding box center [320, 489] width 278 height 20
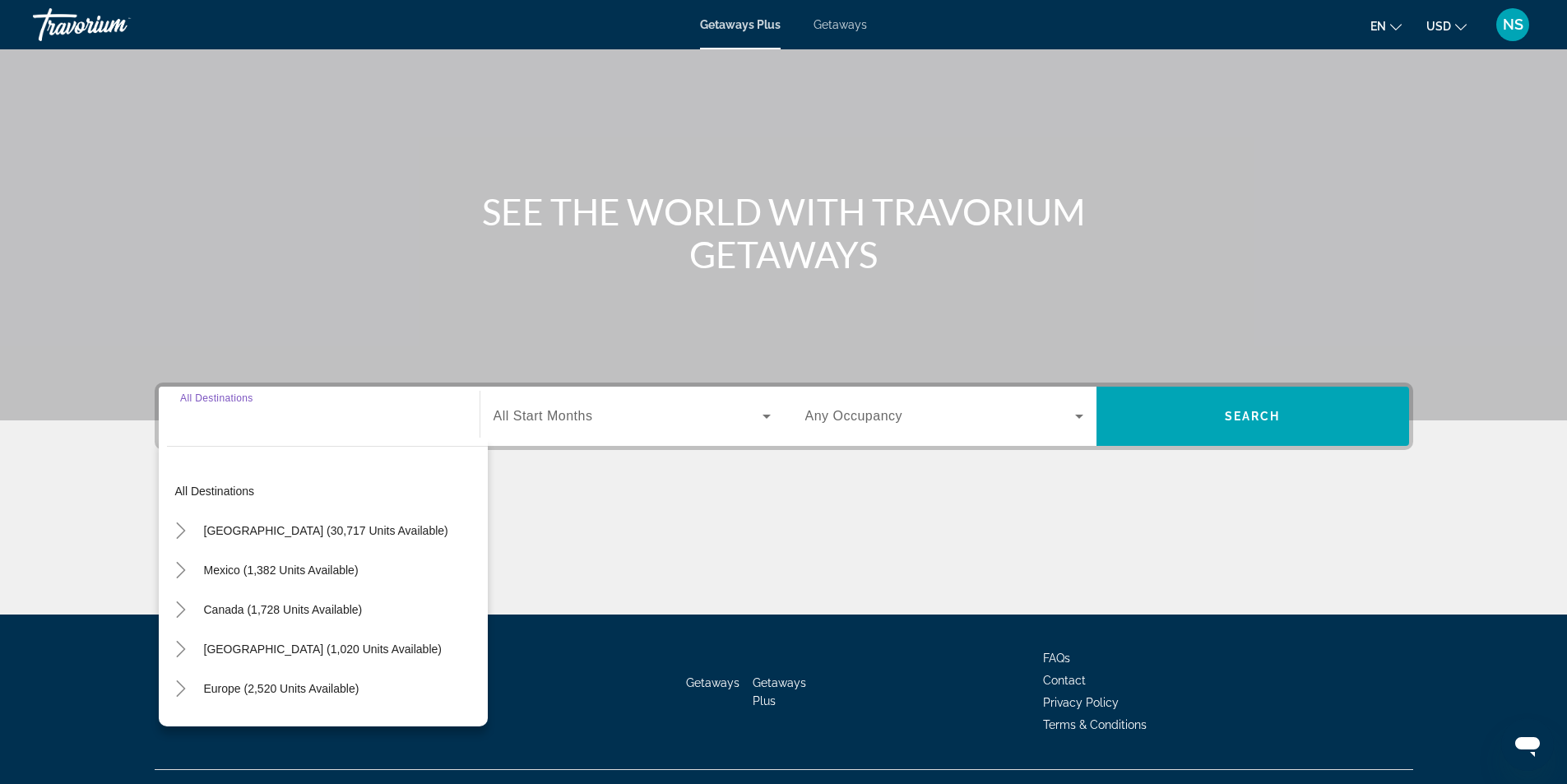
scroll to position [106, 0]
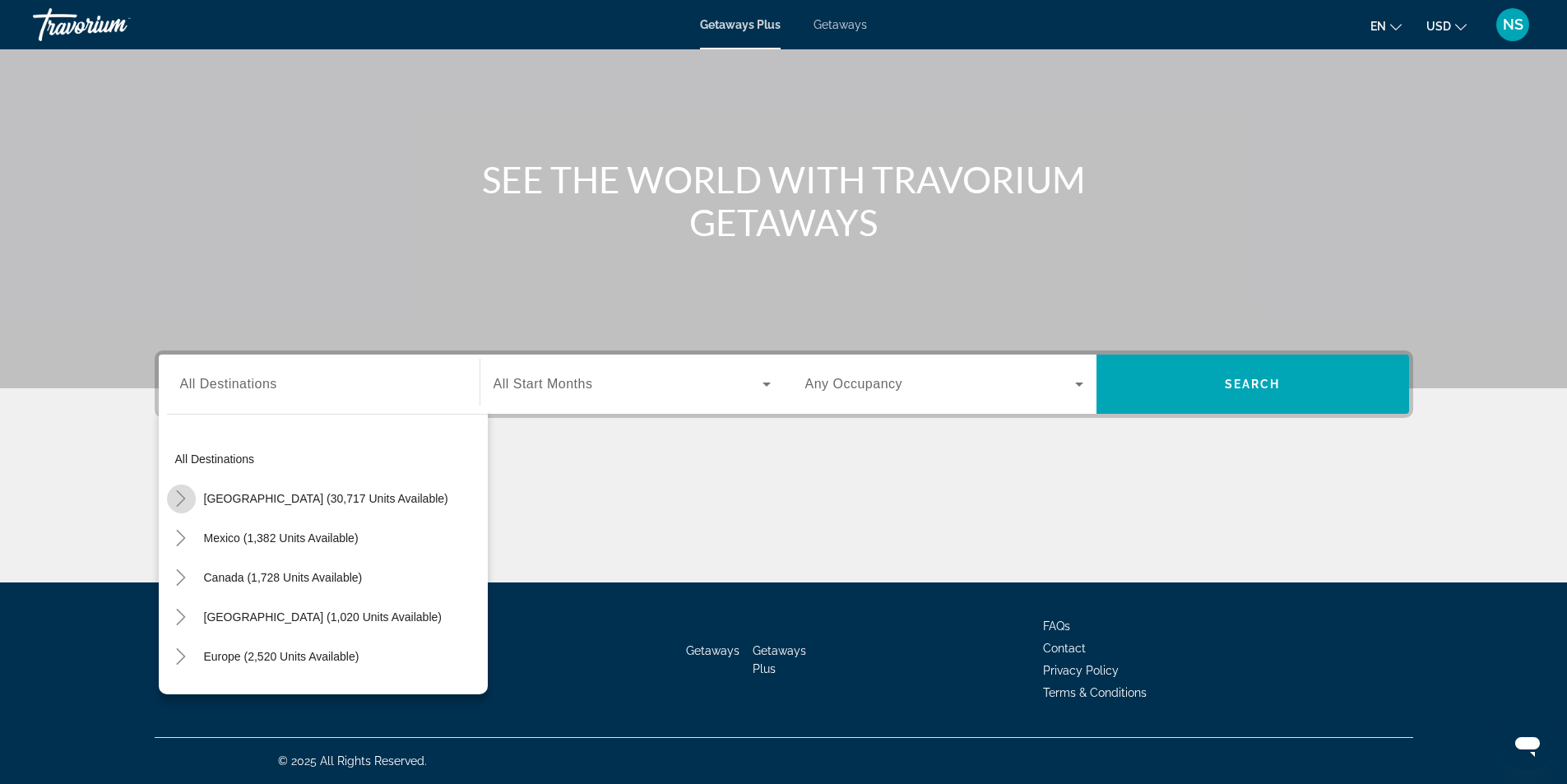
click at [182, 501] on icon "Toggle United States (30,717 units available)" at bounding box center [181, 498] width 9 height 16
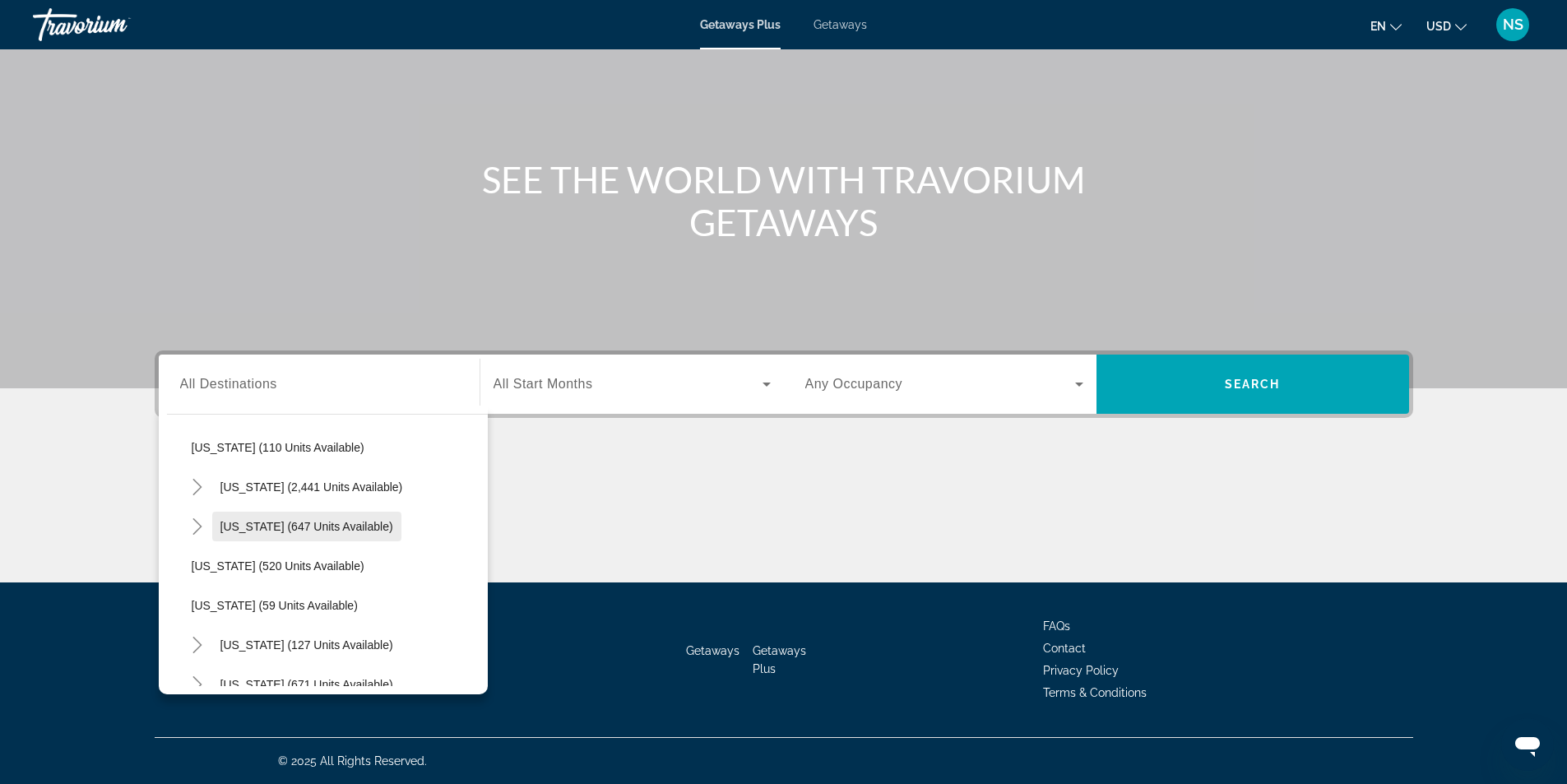
scroll to position [822, 0]
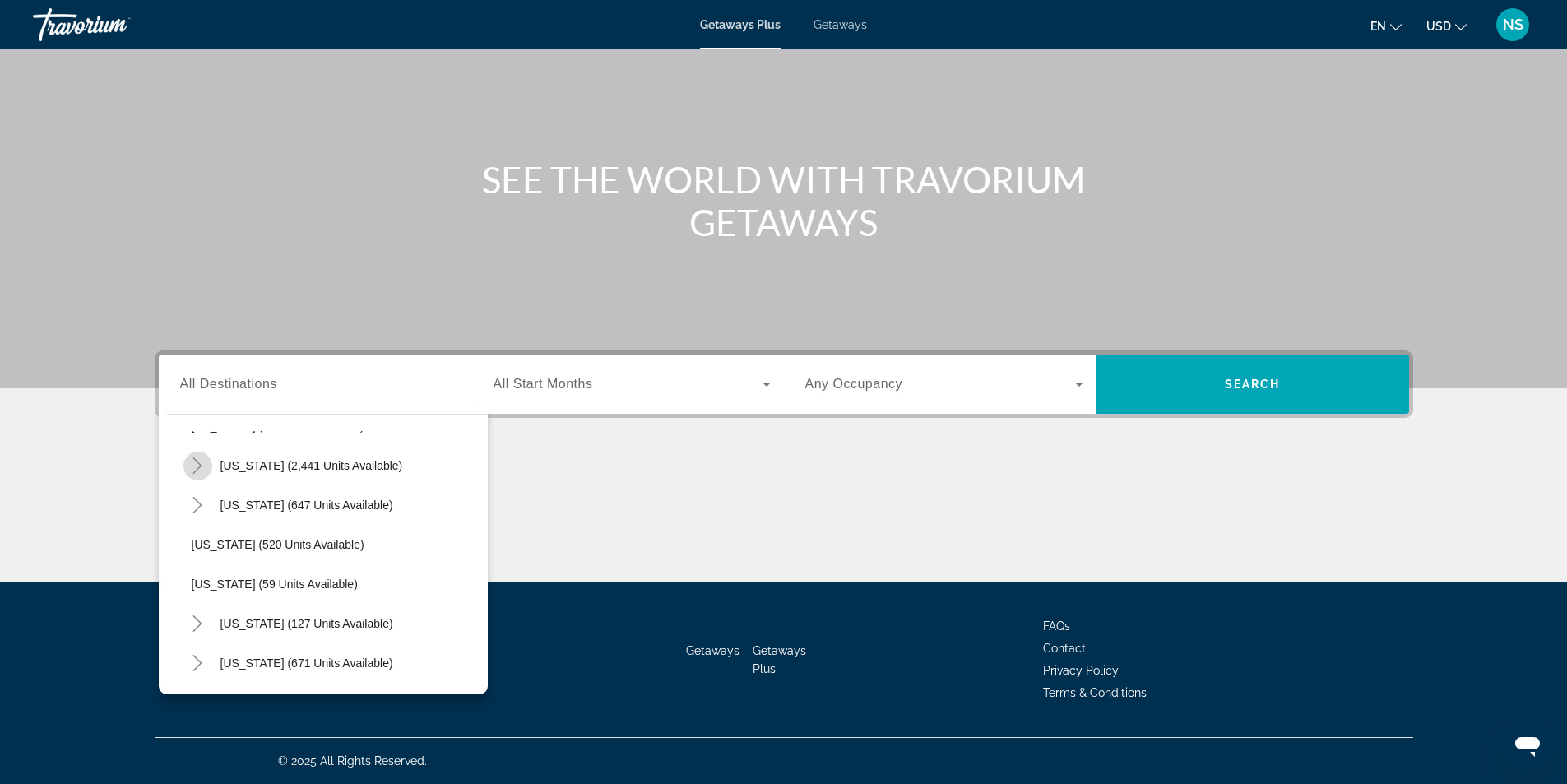
click at [196, 466] on icon "Toggle Nevada (2,441 units available)" at bounding box center [197, 464] width 16 height 16
click at [247, 507] on span "[GEOGRAPHIC_DATA] (1,313 units available)" at bounding box center [327, 505] width 238 height 13
type input "**********"
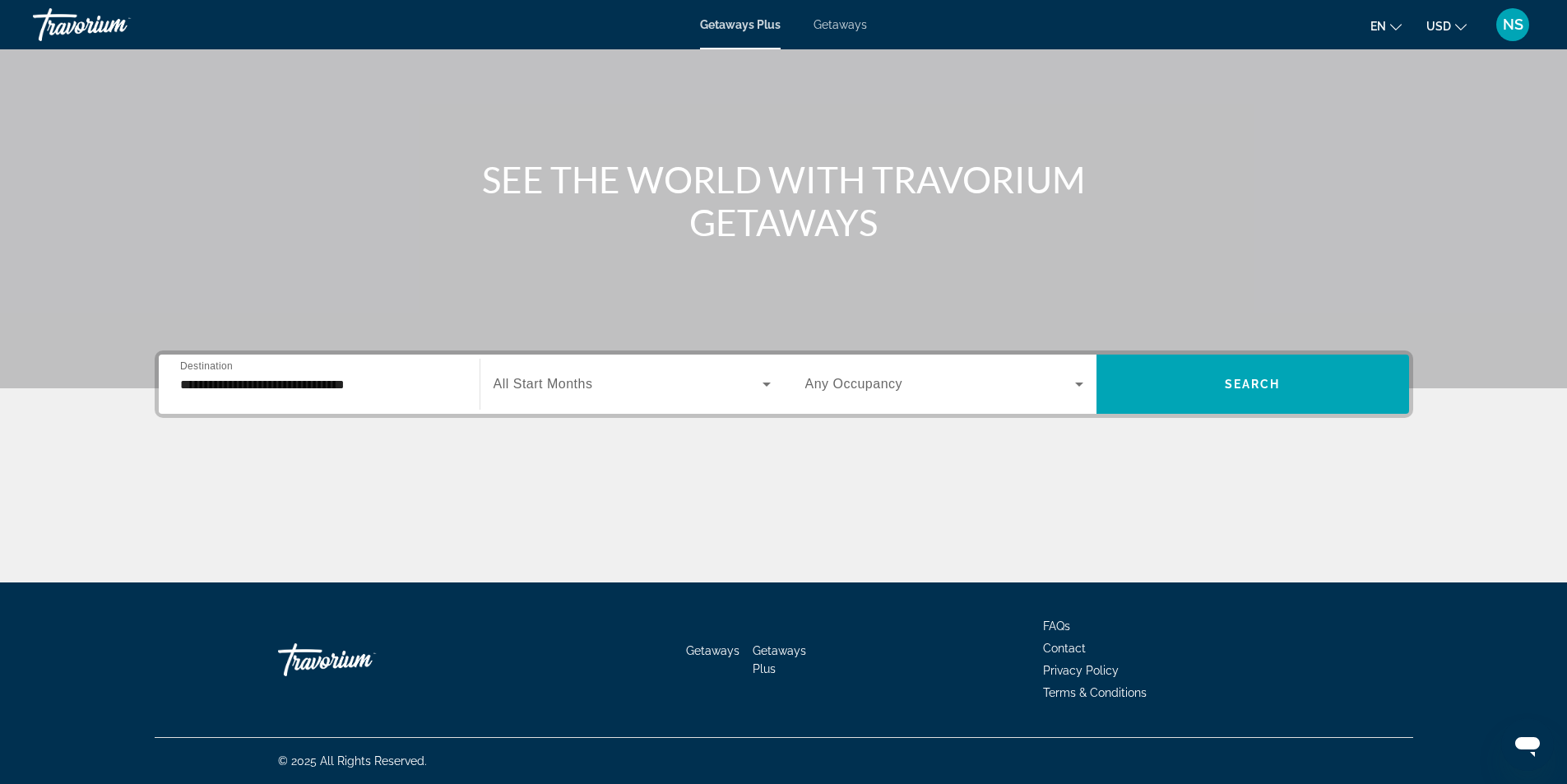
click at [247, 507] on div "Main content" at bounding box center [784, 520] width 1259 height 124
click at [858, 389] on span "Any Occupancy" at bounding box center [855, 383] width 98 height 14
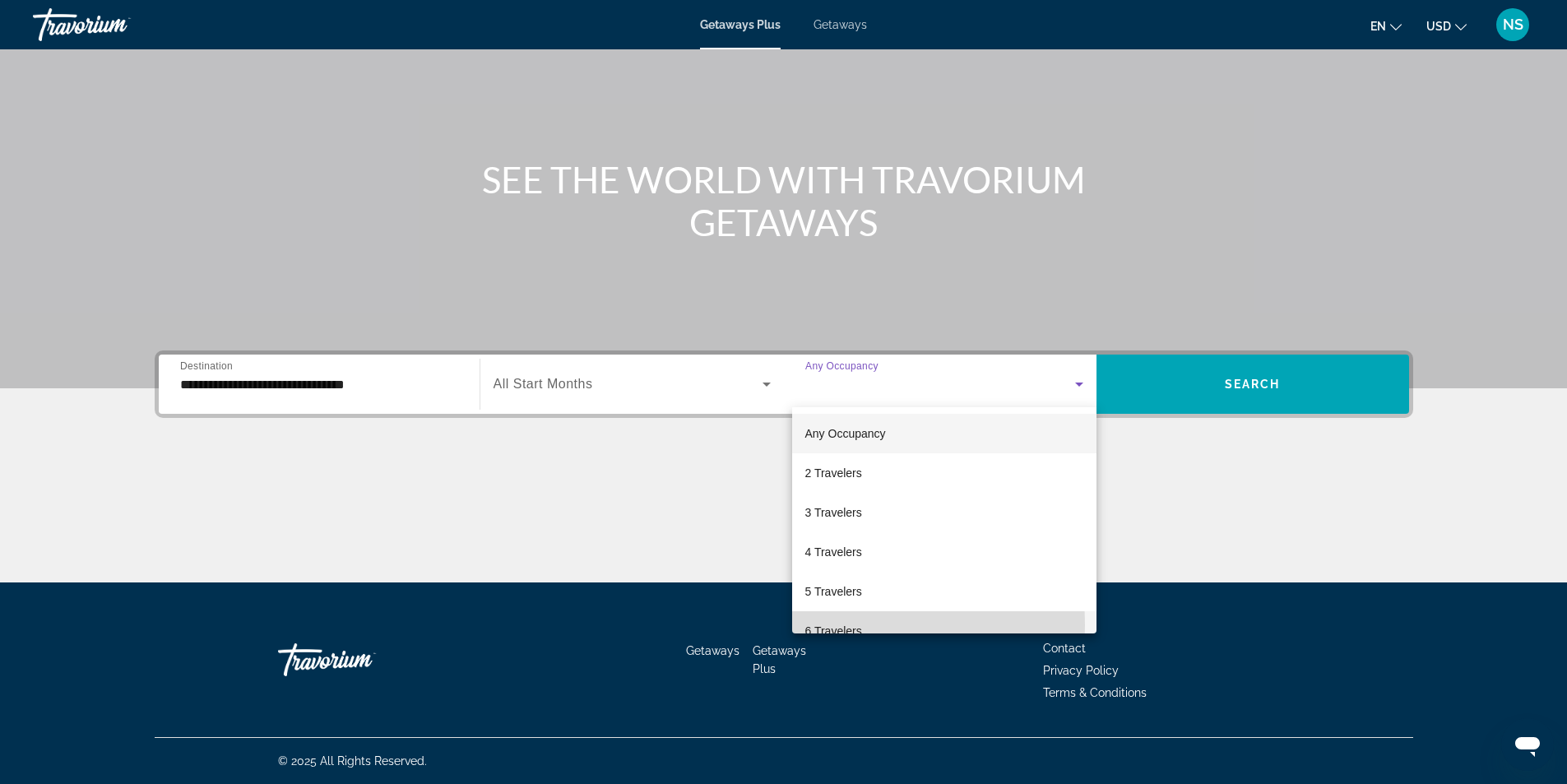
click at [827, 625] on span "6 Travelers" at bounding box center [833, 630] width 57 height 20
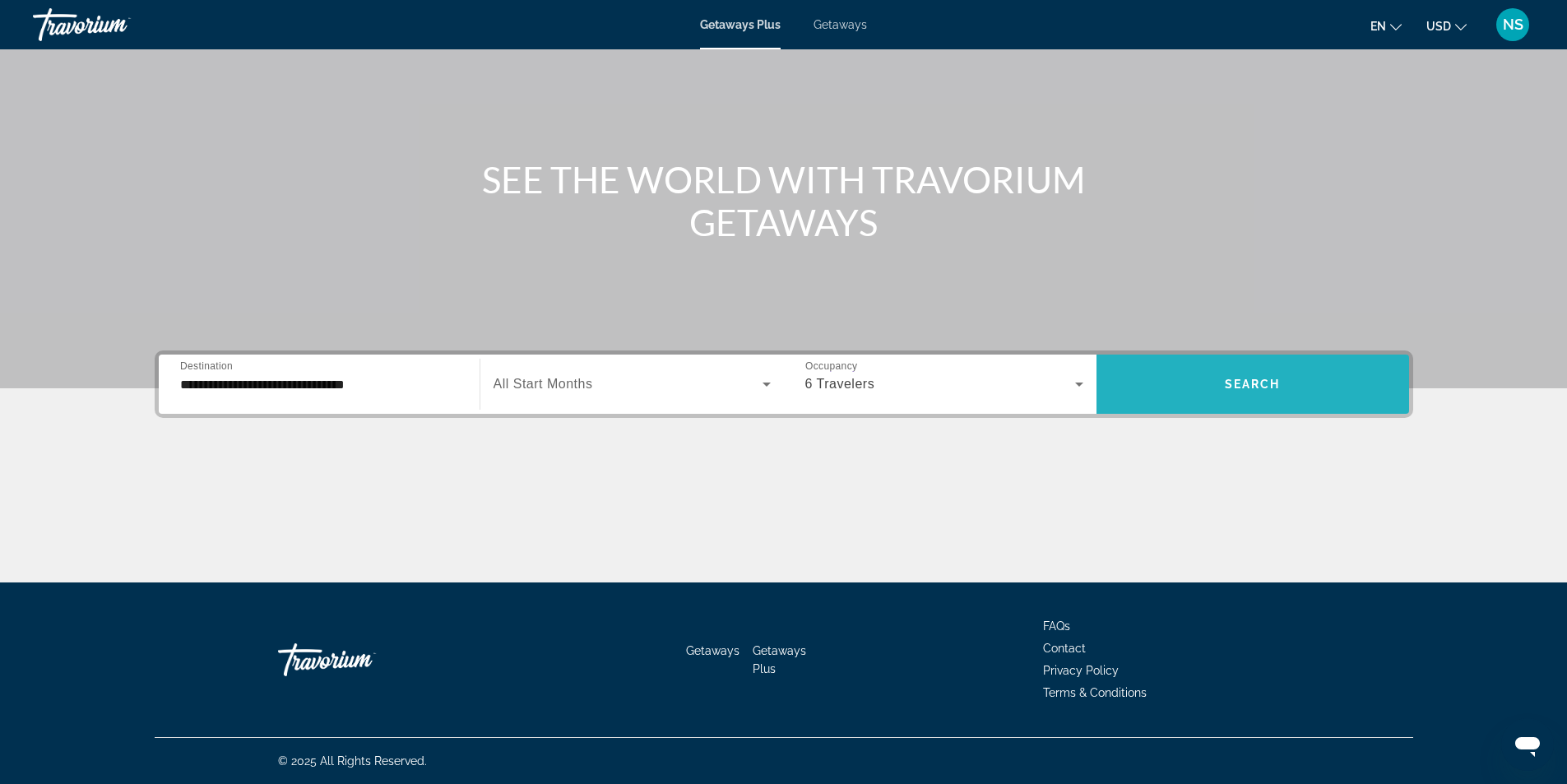
click at [1273, 392] on span "Search widget" at bounding box center [1253, 384] width 313 height 39
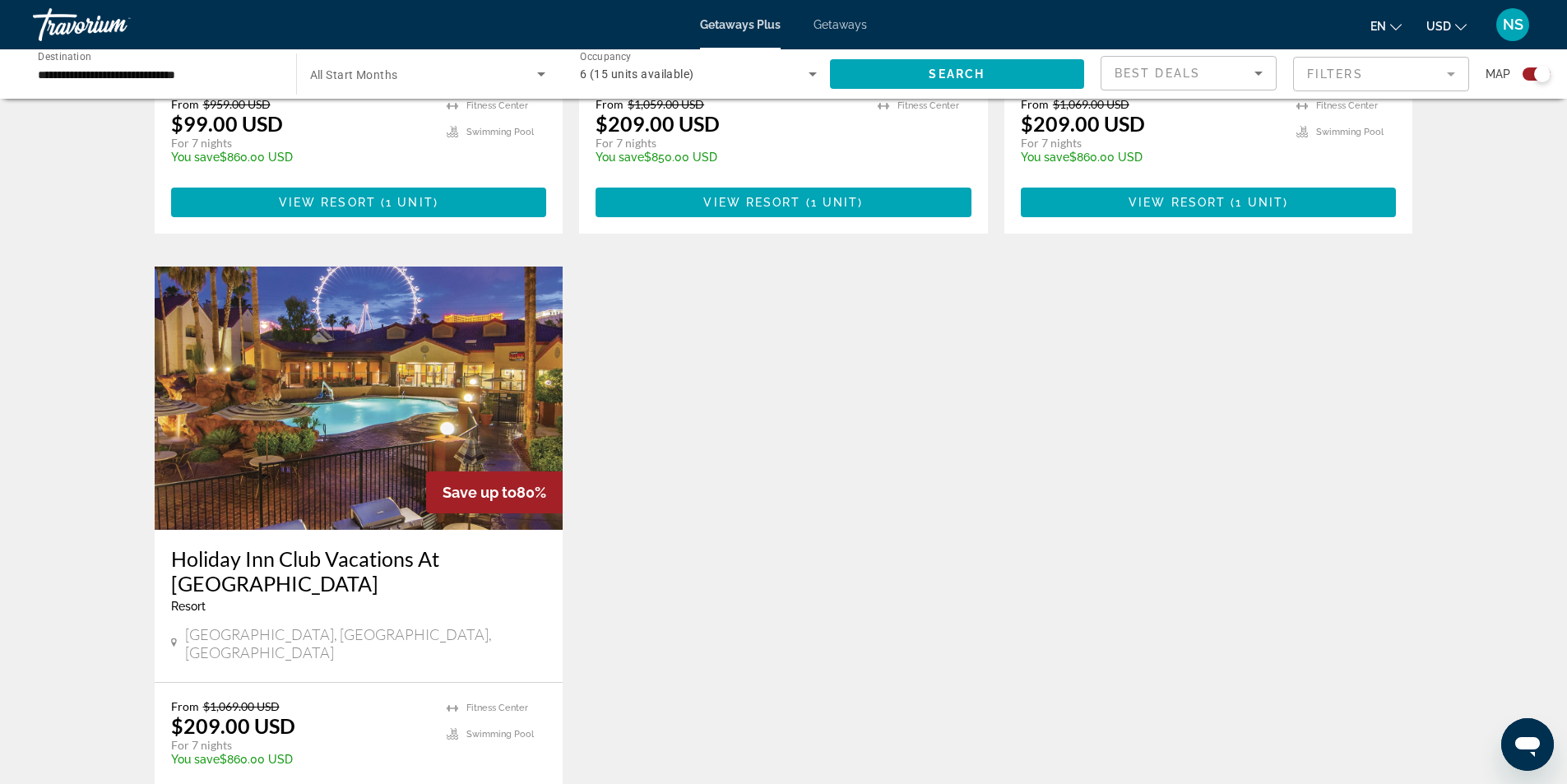
scroll to position [1562, 0]
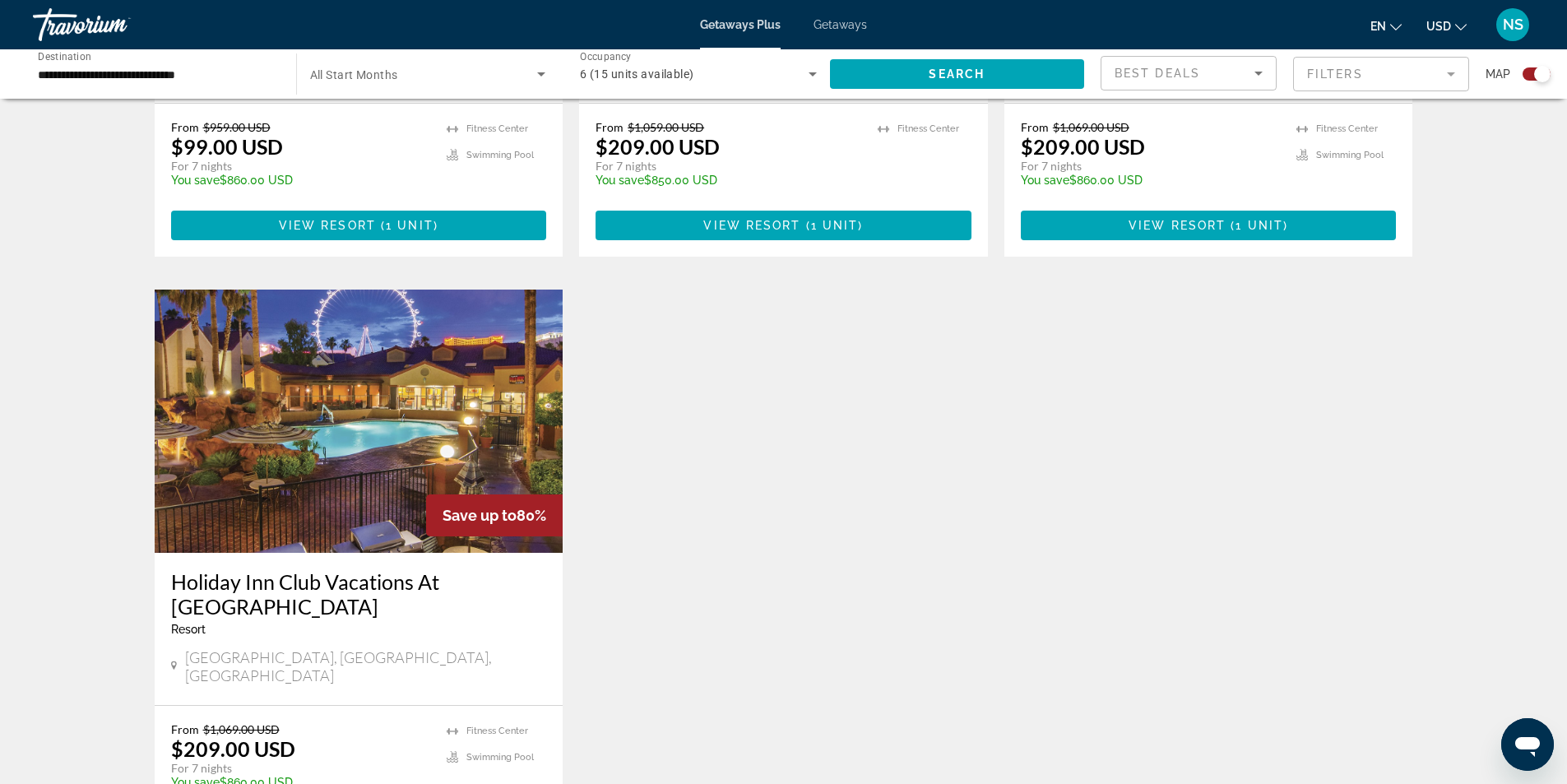
click at [441, 421] on img "Main content" at bounding box center [359, 421] width 409 height 263
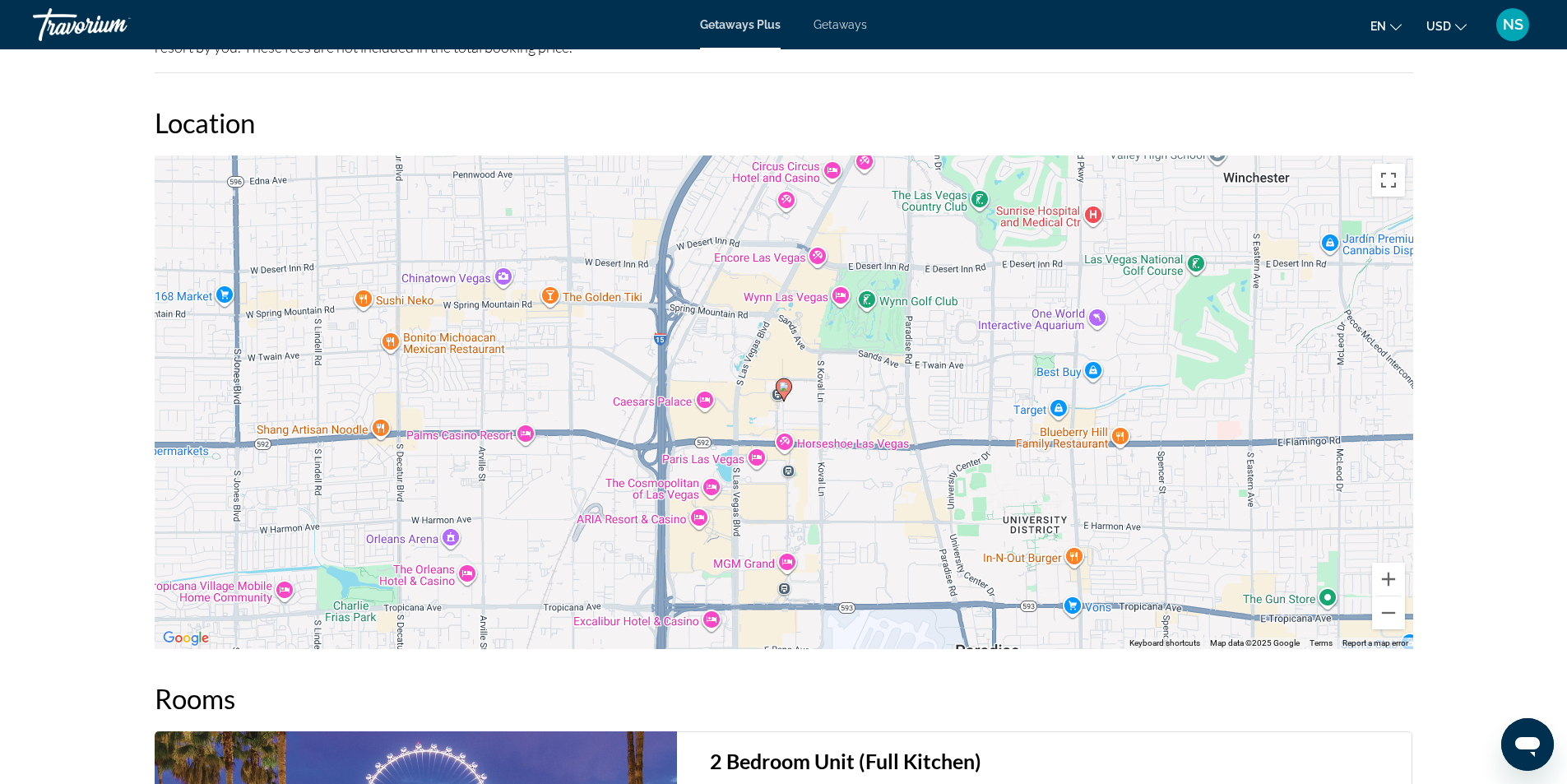
scroll to position [2631, 0]
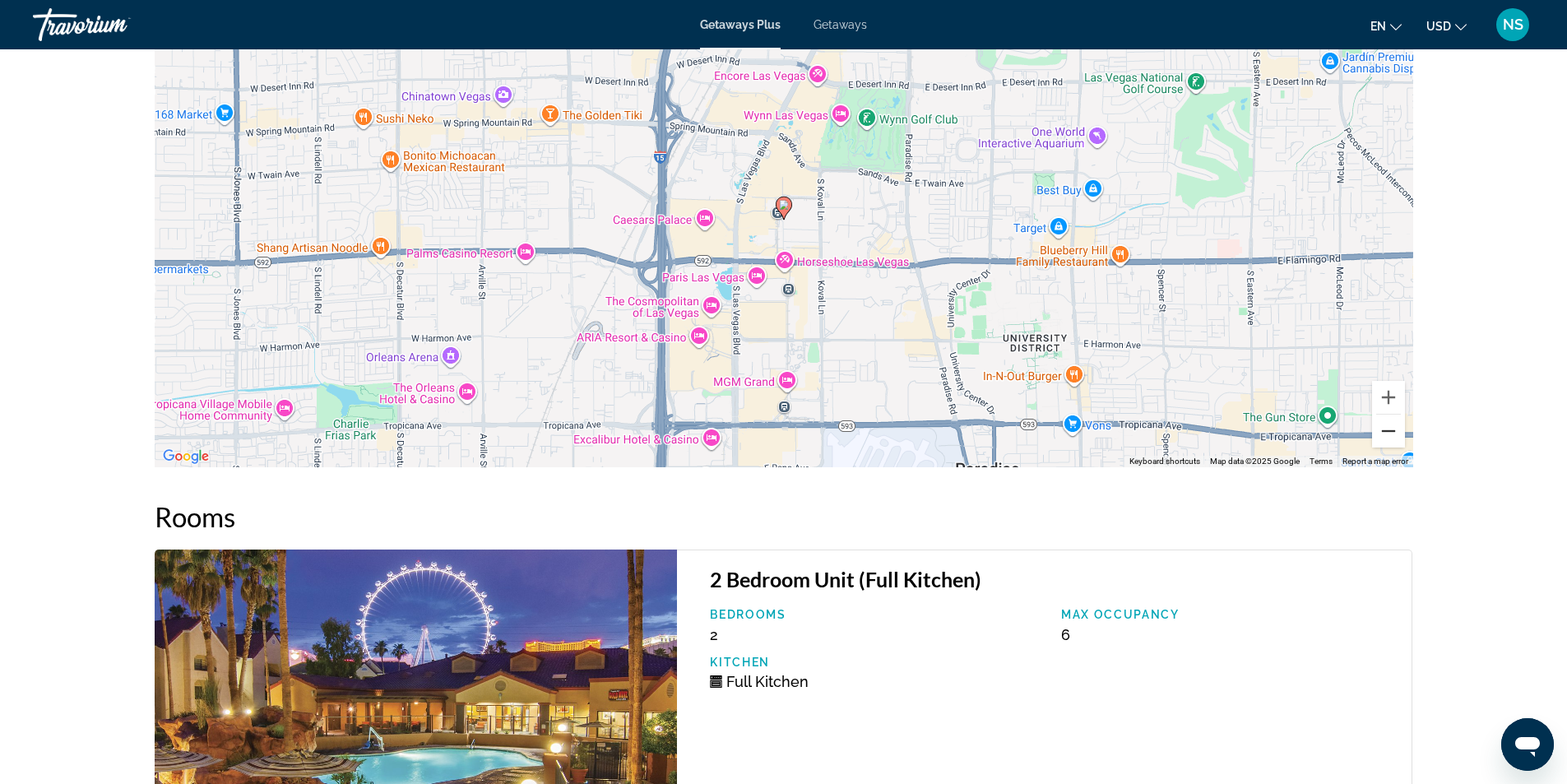
click at [1385, 417] on button "Zoom out" at bounding box center [1388, 431] width 33 height 33
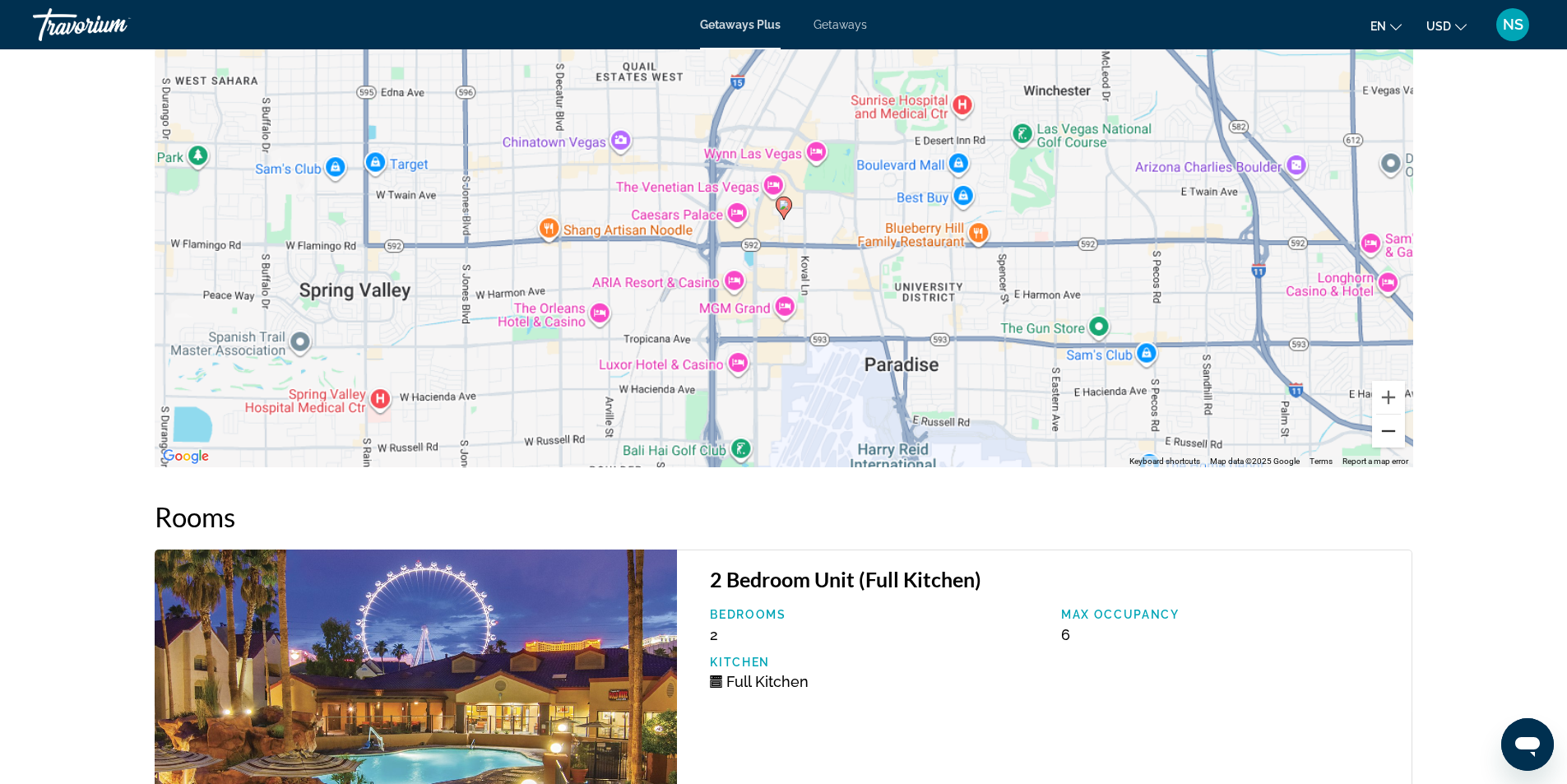
click at [1385, 417] on button "Zoom out" at bounding box center [1388, 431] width 33 height 33
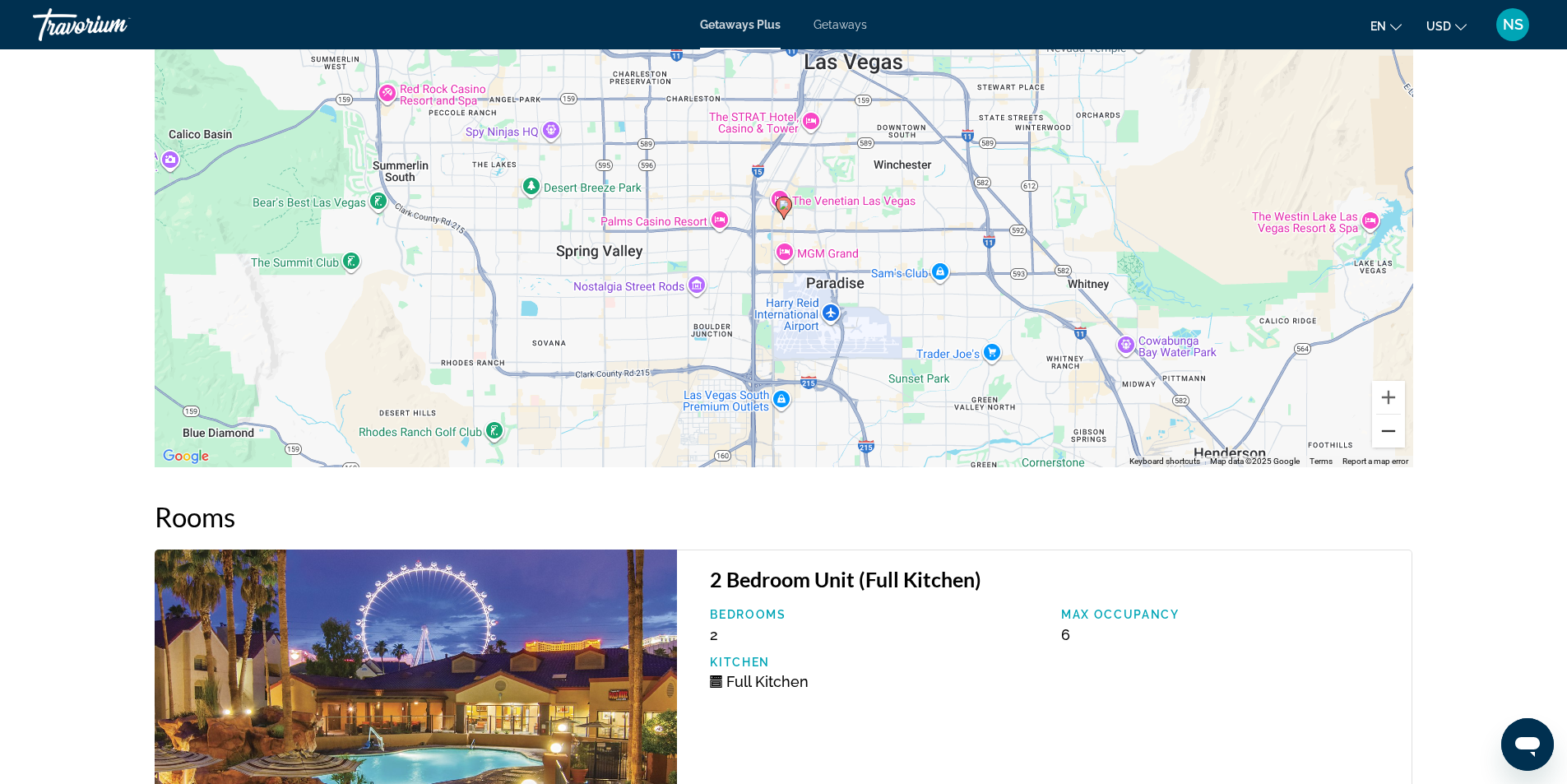
click at [1389, 416] on button "Zoom out" at bounding box center [1388, 431] width 33 height 33
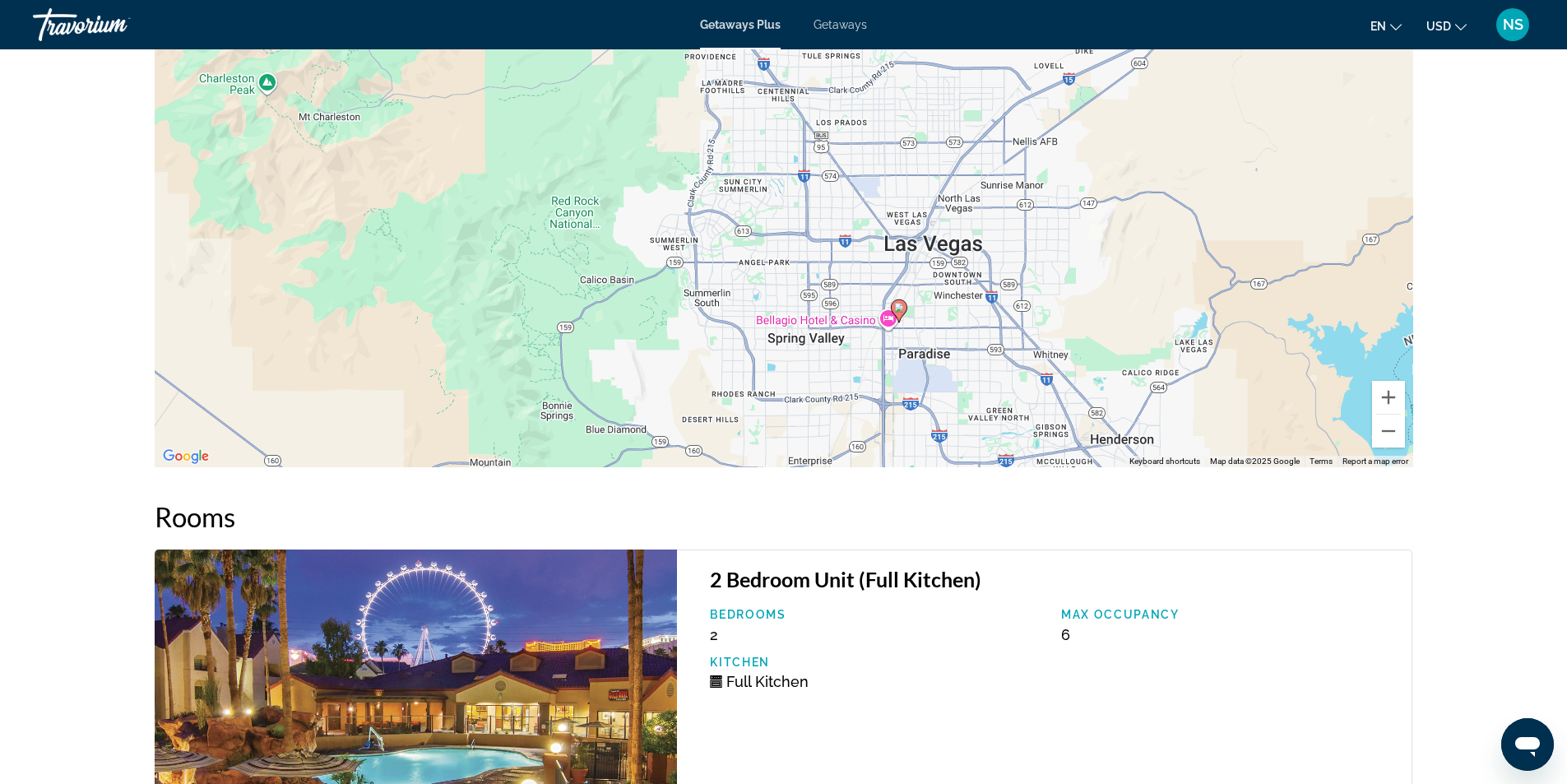
drag, startPoint x: 1070, startPoint y: 201, endPoint x: 1184, endPoint y: 306, distance: 155.0
click at [1184, 306] on div "To activate drag with keyboard, press Alt + Enter. Once in keyboard drag state,…" at bounding box center [784, 221] width 1259 height 493
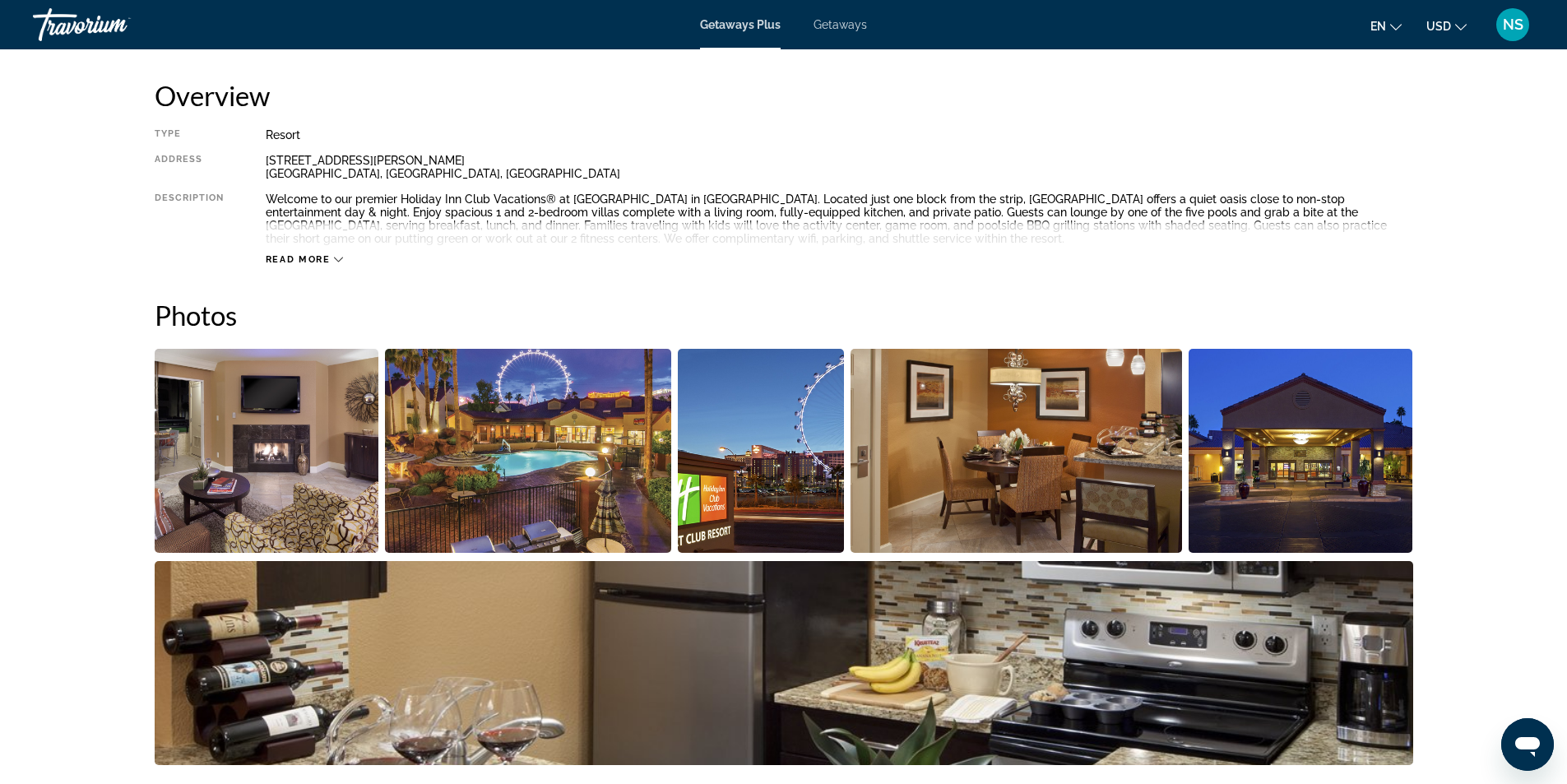
scroll to position [493, 0]
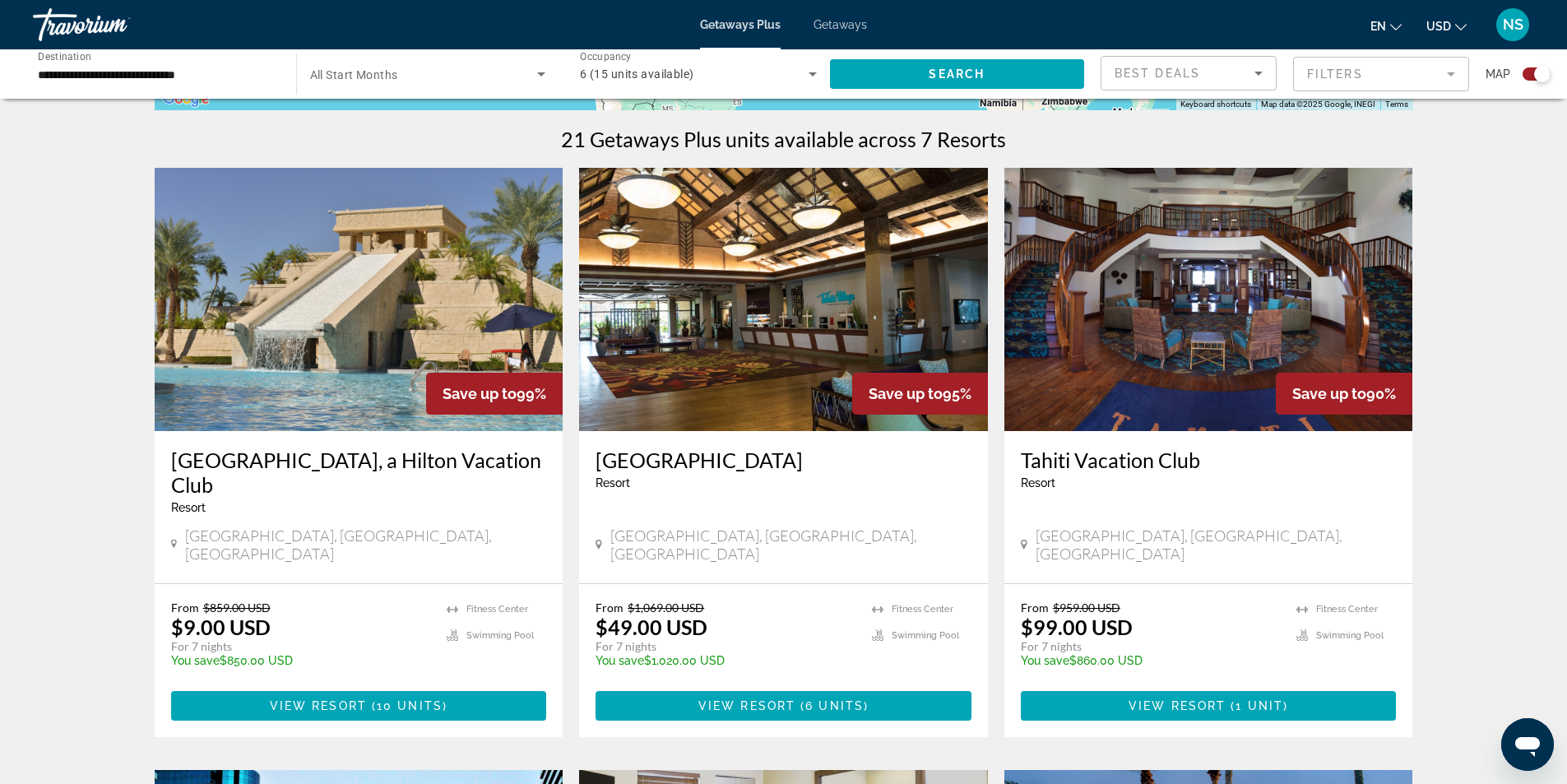
scroll to position [493, 0]
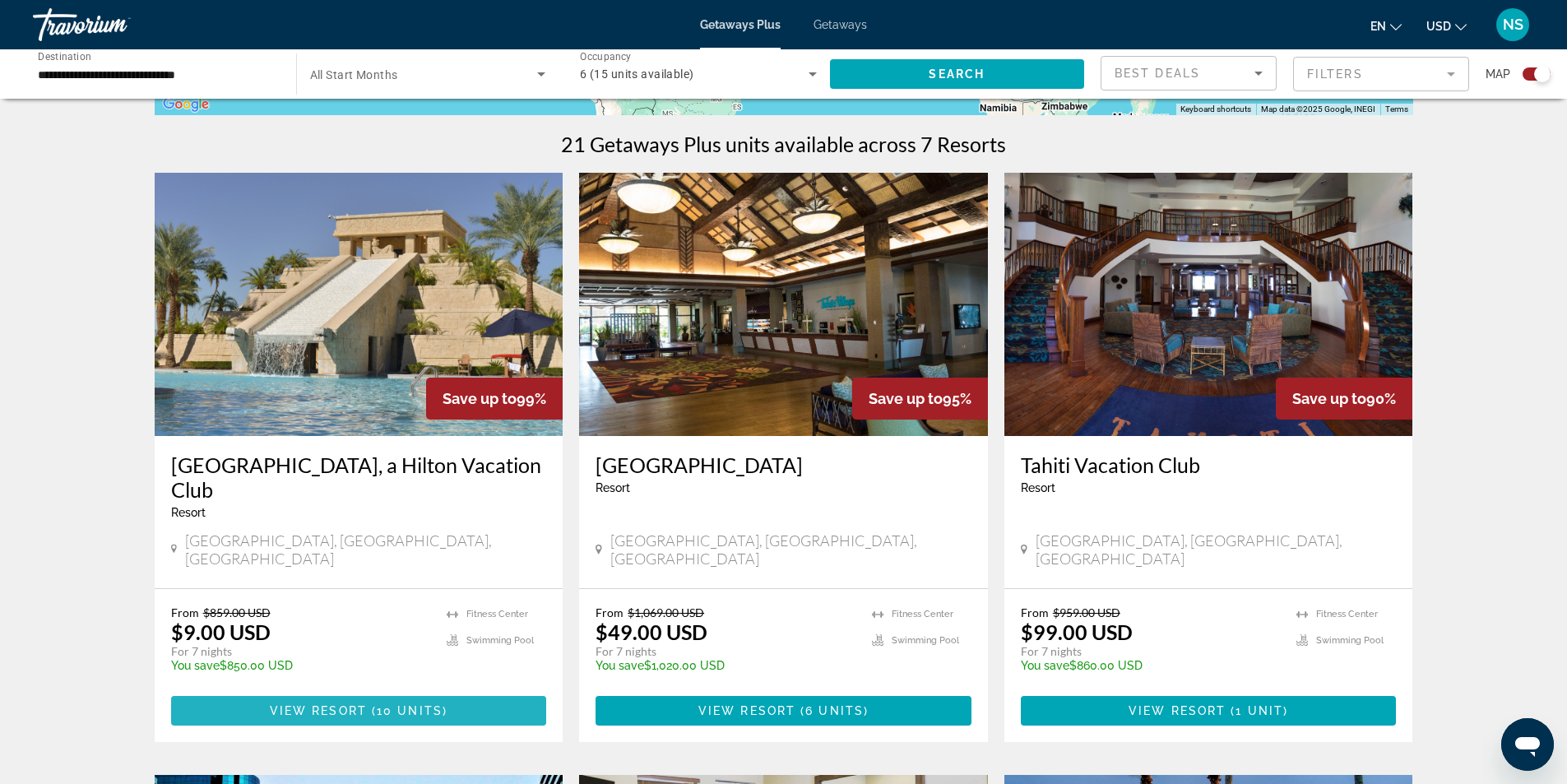
click at [371, 704] on span "Main content" at bounding box center [369, 711] width 5 height 13
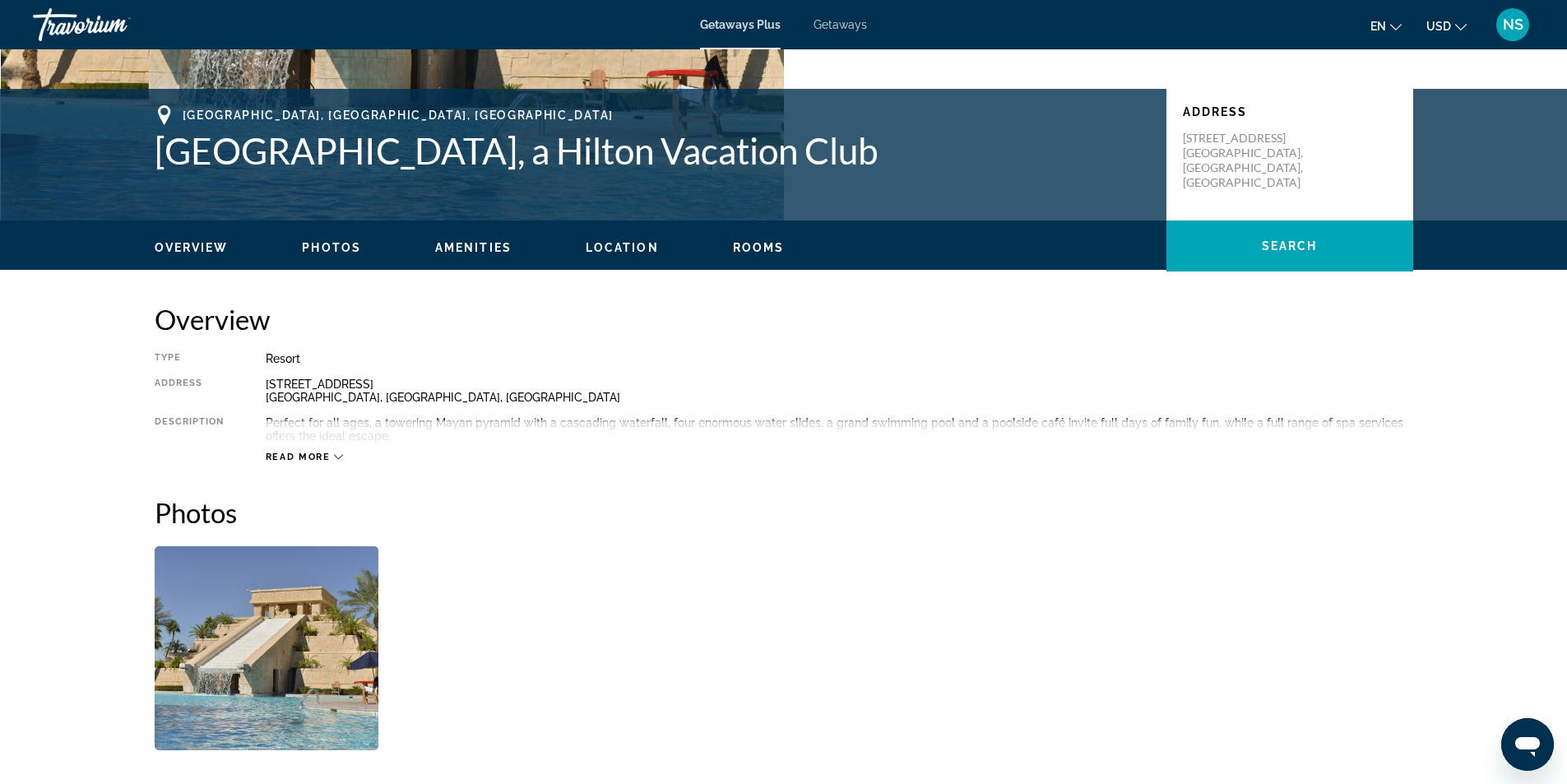
scroll to position [307, 0]
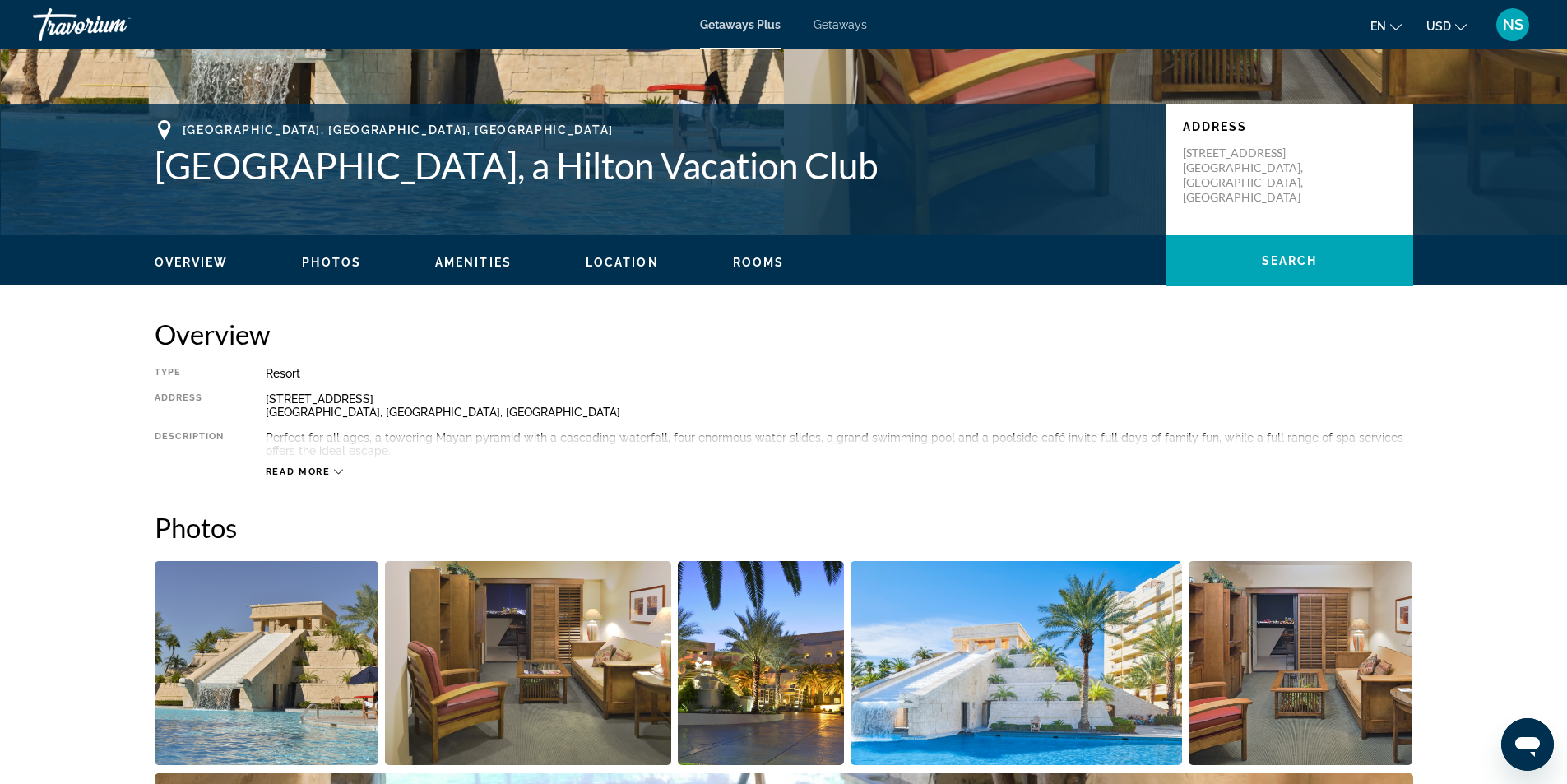
click at [319, 472] on span "Read more" at bounding box center [299, 471] width 65 height 11
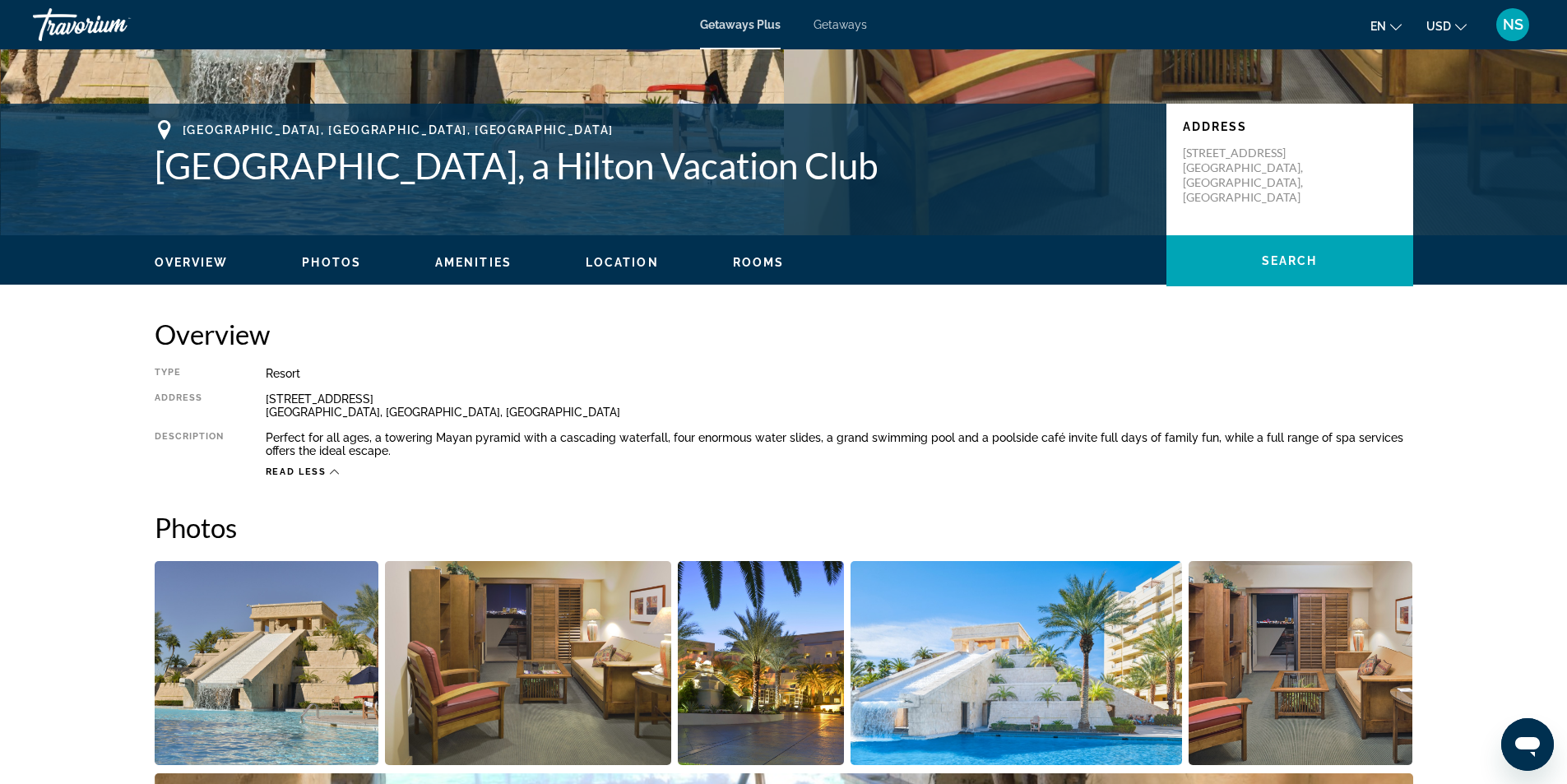
click at [159, 126] on icon "Main content" at bounding box center [164, 130] width 12 height 20
drag, startPoint x: 1185, startPoint y: 152, endPoint x: 1295, endPoint y: 195, distance: 118.1
click at [1295, 195] on div "Address [STREET_ADDRESS]" at bounding box center [1290, 169] width 247 height 131
copy p "[STREET_ADDRESS]"
